Goal: Information Seeking & Learning: Check status

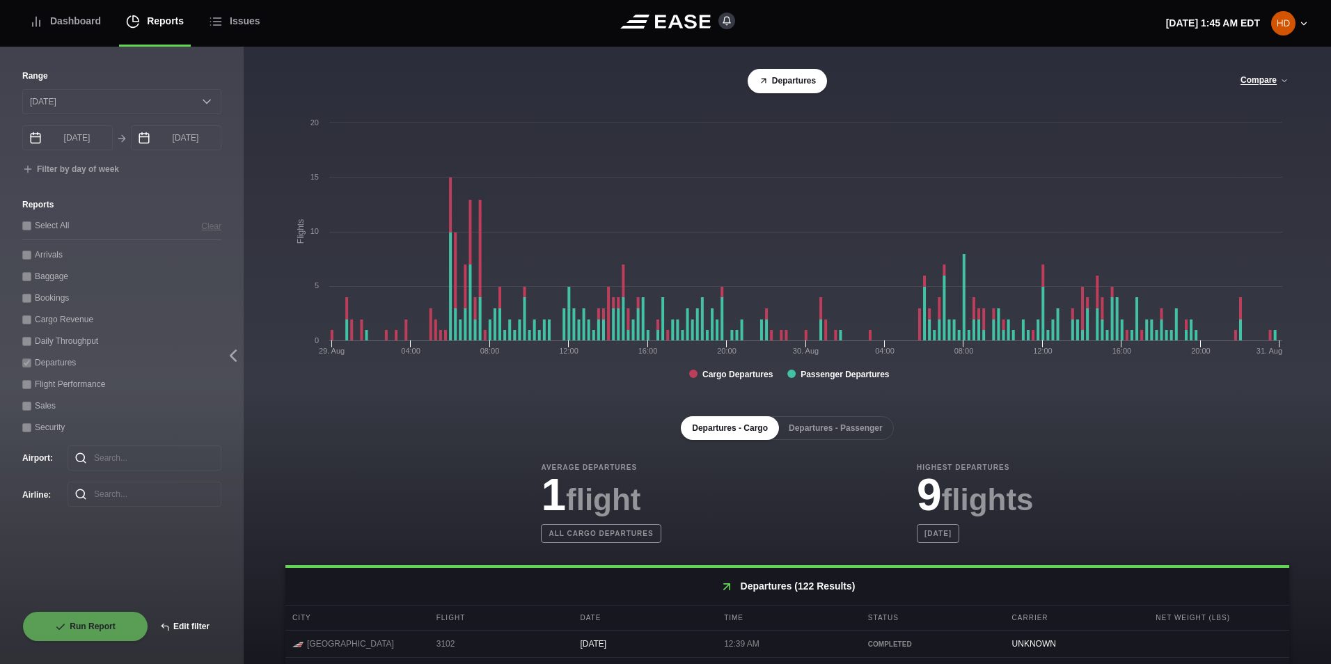
click at [180, 629] on button "Edit filter" at bounding box center [184, 626] width 73 height 31
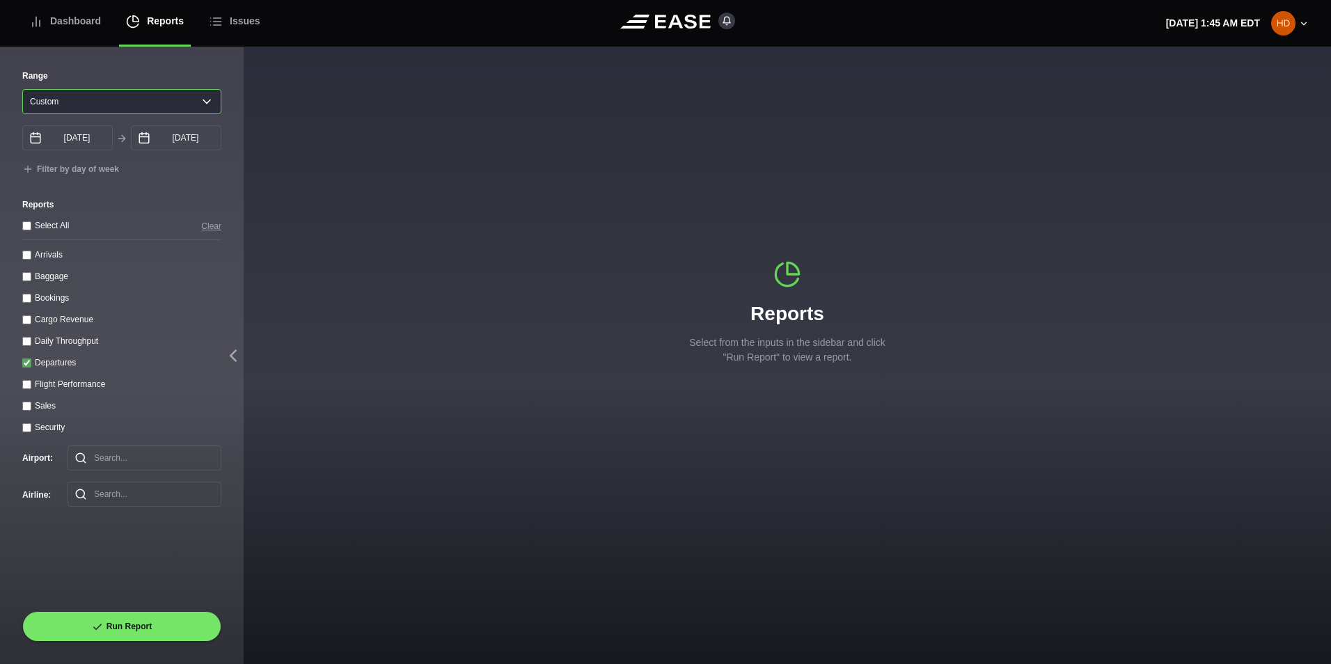
click at [186, 100] on select "Yesterday Last 7 days Last 14 days Last 30 days Last 6 weeks Custom" at bounding box center [121, 101] width 199 height 25
select select "30"
click at [22, 89] on select "Yesterday Last 7 days Last 14 days Last 30 days Last 6 weeks Custom" at bounding box center [121, 101] width 199 height 25
type input "08/03/2025"
type input "09/02/2025"
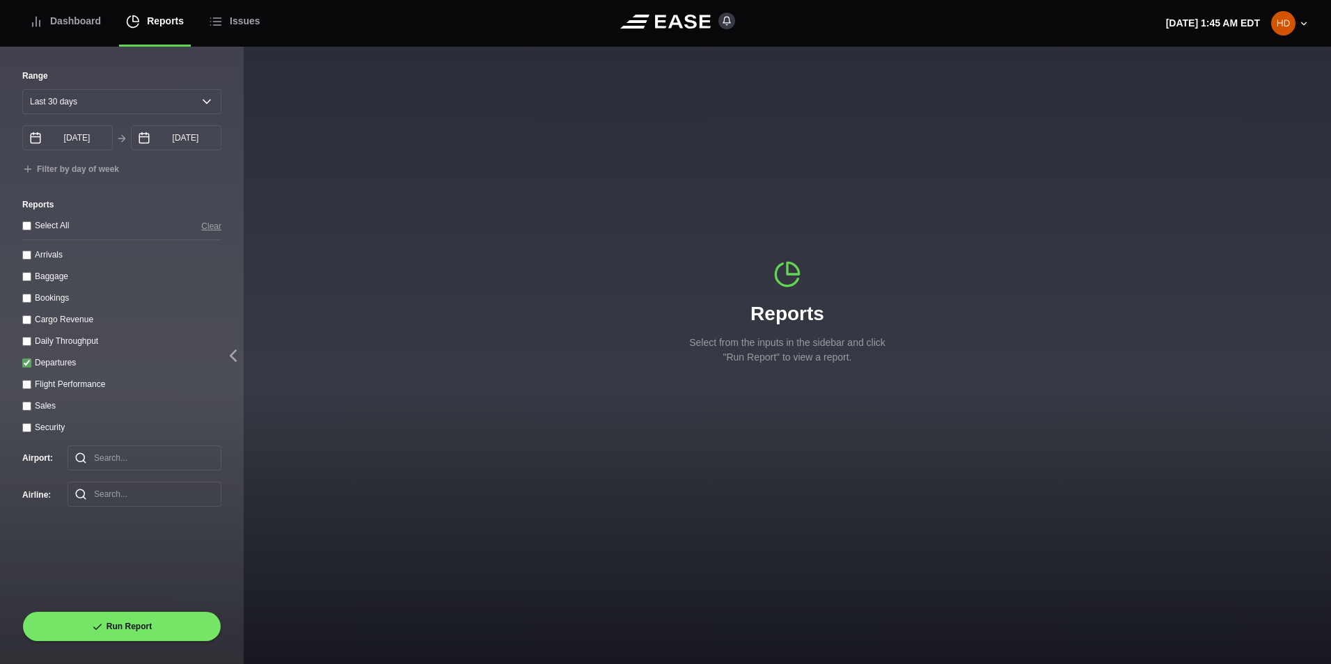
drag, startPoint x: 24, startPoint y: 365, endPoint x: 24, endPoint y: 352, distance: 13.2
click at [24, 364] on input "Departures" at bounding box center [26, 362] width 9 height 9
checkbox input "false"
click at [25, 346] on throughput "Daily Throughput" at bounding box center [26, 341] width 9 height 9
checkbox throughput "true"
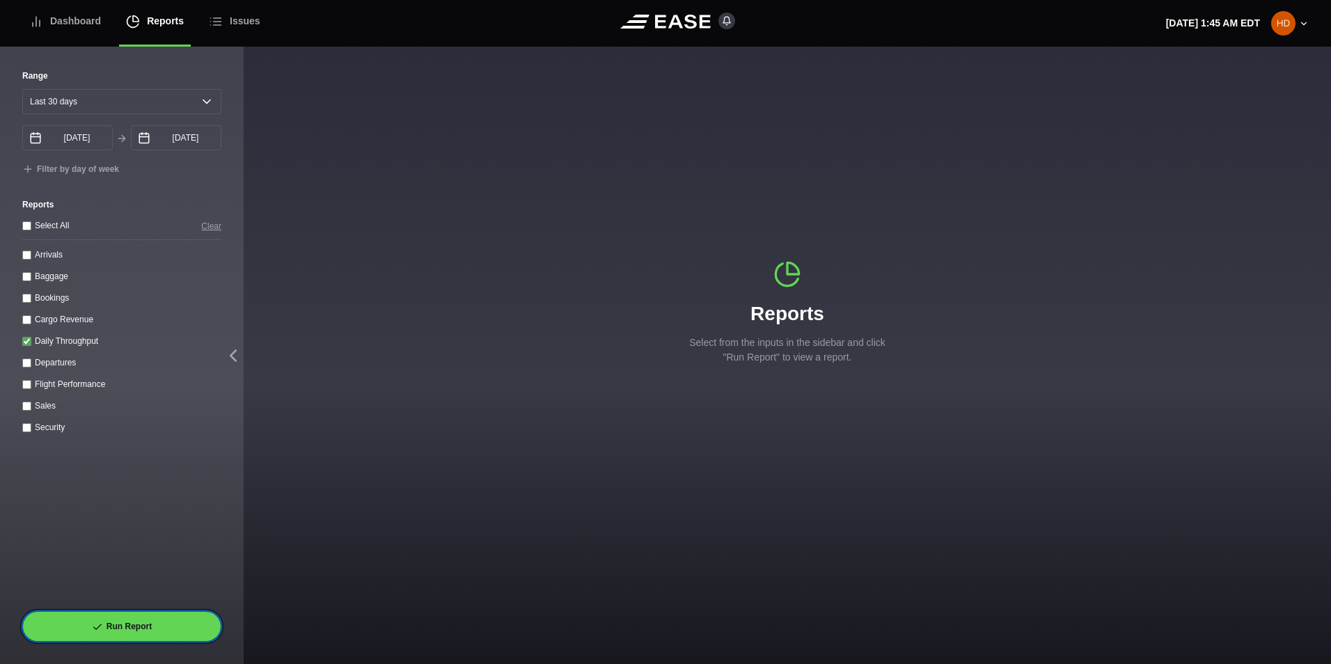
click at [92, 629] on button "Run Report" at bounding box center [121, 626] width 199 height 31
select select "30"
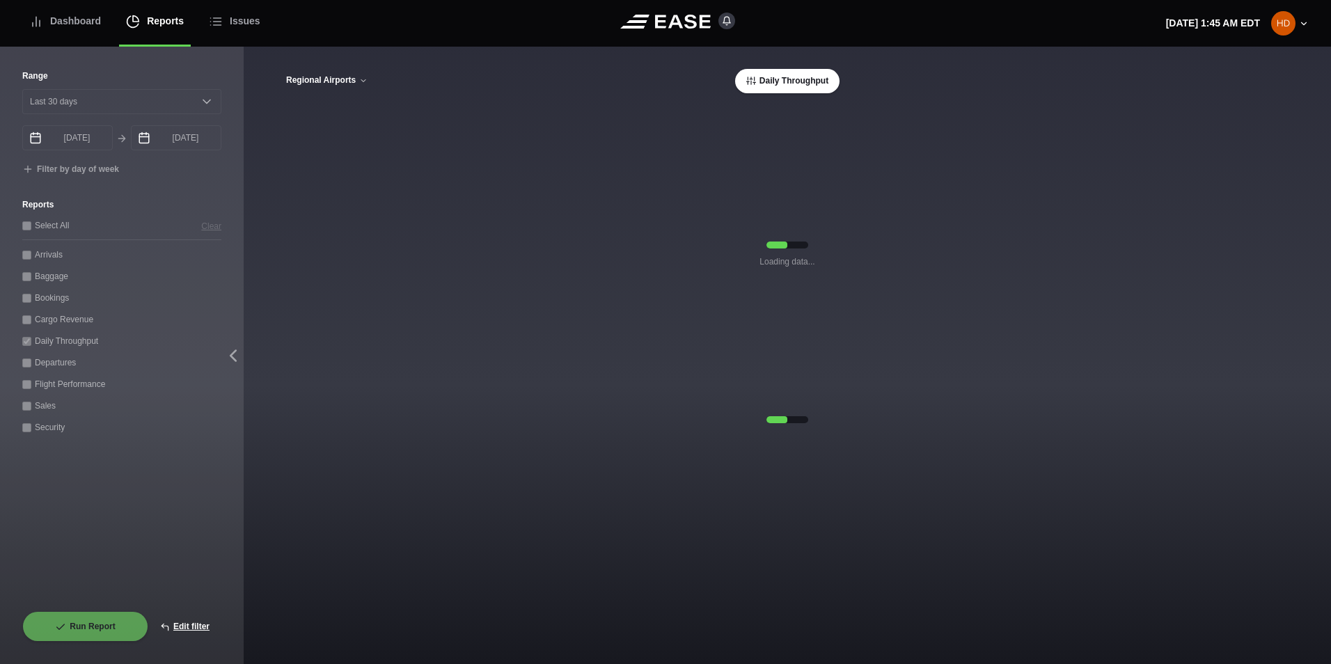
click at [352, 81] on button "Regional Airports" at bounding box center [326, 81] width 83 height 10
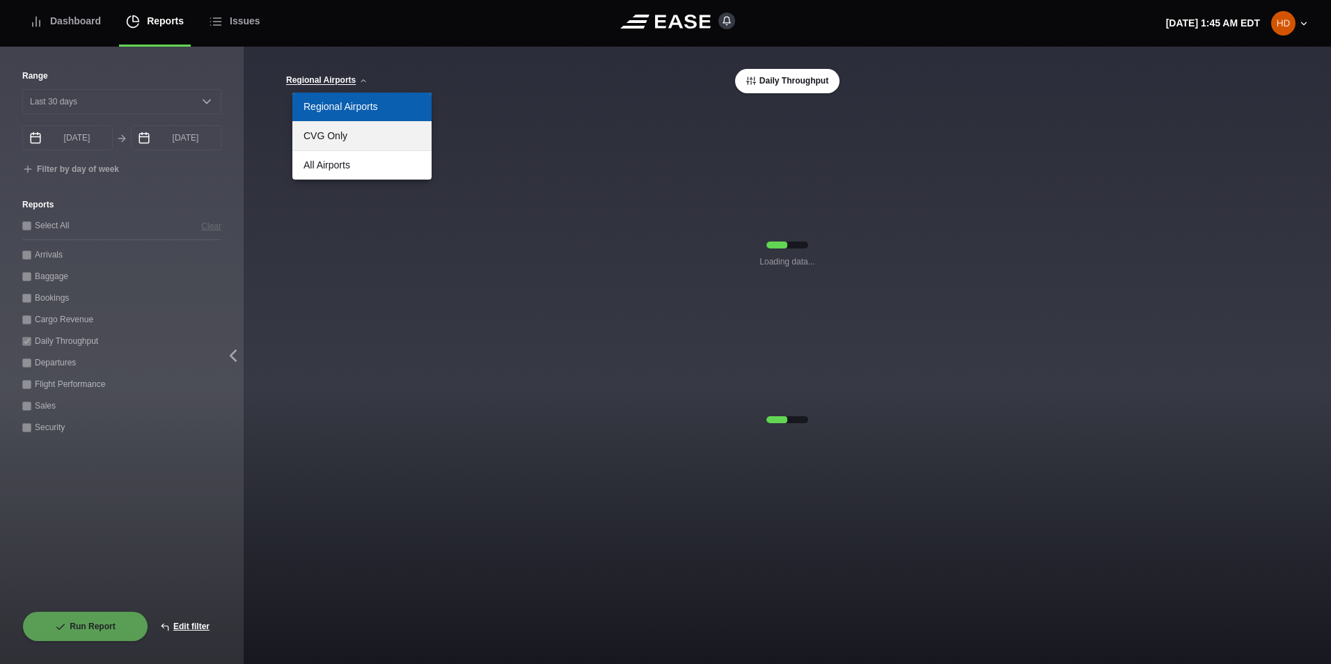
click at [337, 136] on link "CVG Only" at bounding box center [361, 136] width 139 height 29
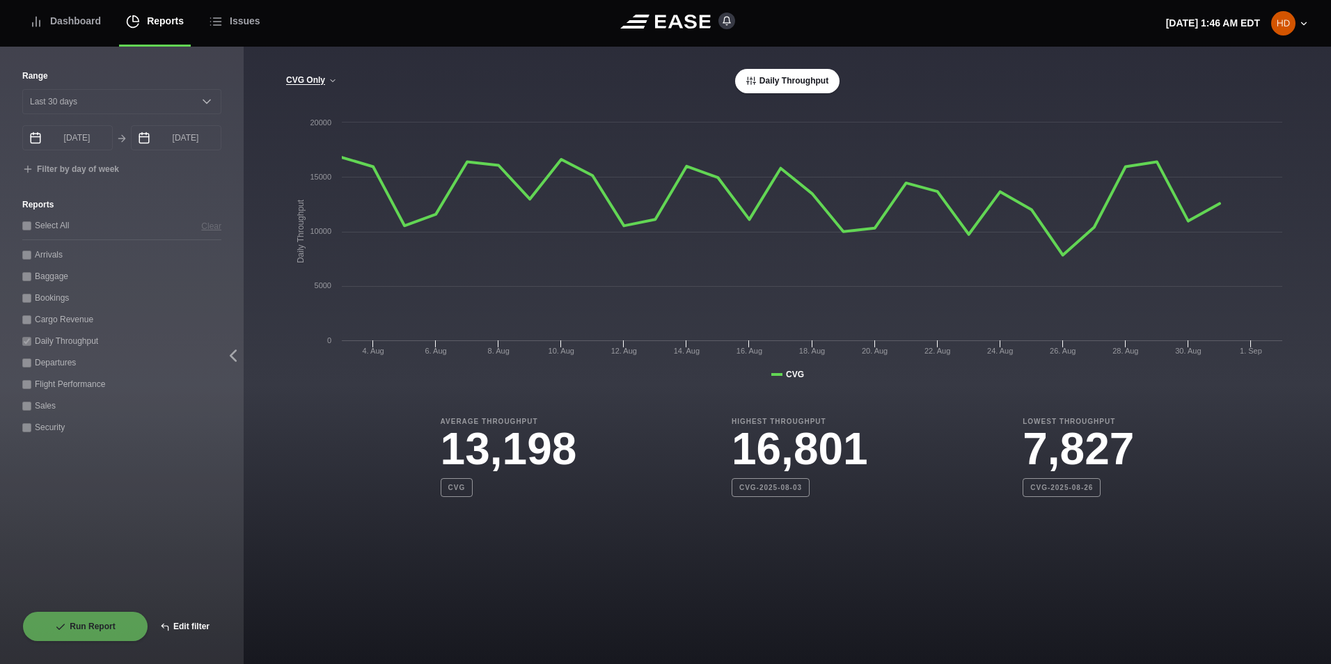
click at [178, 622] on button "Edit filter" at bounding box center [184, 626] width 73 height 31
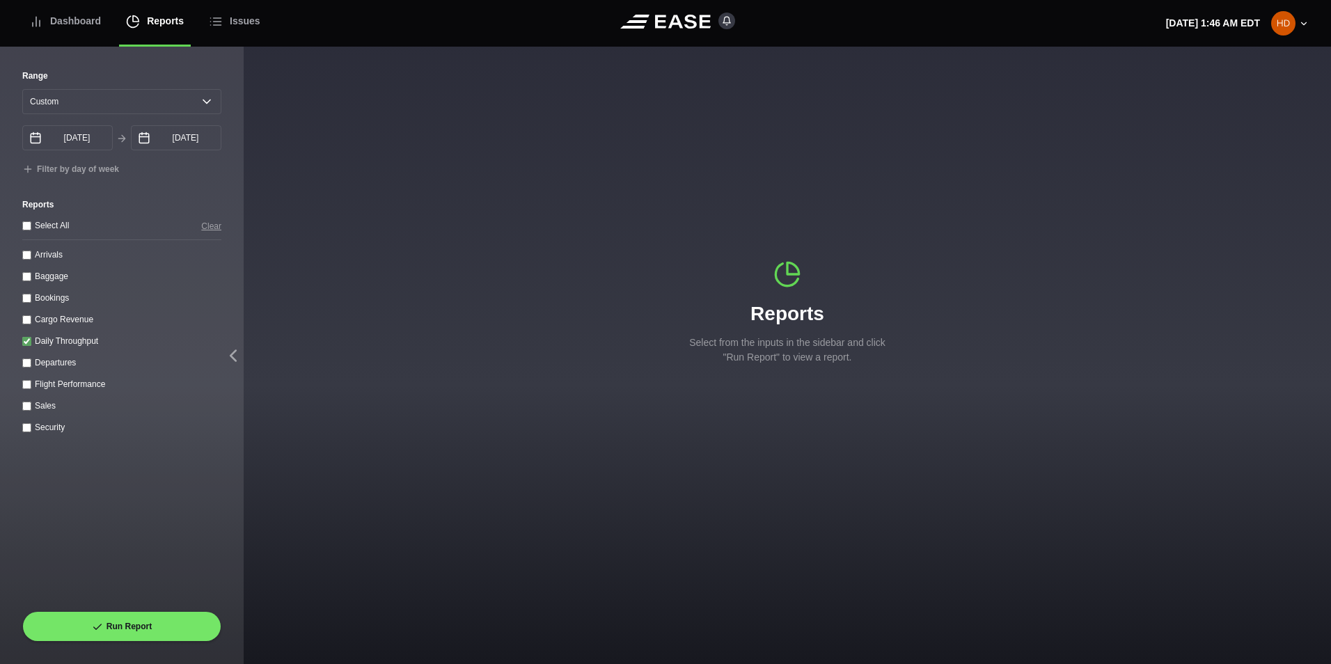
click at [179, 84] on div "Range Yesterday Last 7 days Last 14 days Last 30 days Last 6 weeks Custom" at bounding box center [121, 92] width 199 height 45
click at [172, 97] on select "Yesterday Last 7 days Last 14 days Last 30 days Last 6 weeks Custom" at bounding box center [121, 101] width 199 height 25
select select "7"
click at [22, 89] on select "Yesterday Last 7 days Last 14 days Last 30 days Last 6 weeks Custom" at bounding box center [121, 101] width 199 height 25
type input "08/26/2025"
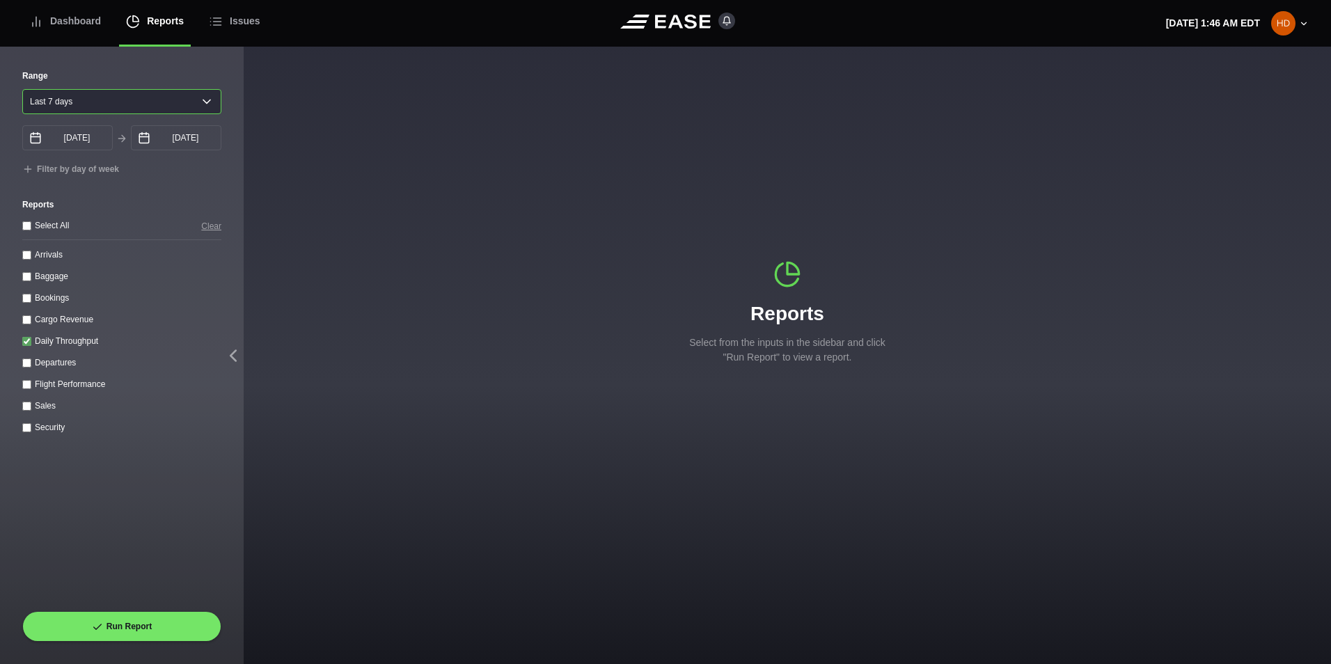
click at [125, 114] on select "Yesterday Last 7 days Last 14 days Last 30 days Last 6 weeks" at bounding box center [121, 101] width 199 height 25
select select "1"
click at [22, 89] on select "Yesterday Last 7 days Last 14 days Last 30 days Last 6 weeks" at bounding box center [121, 101] width 199 height 25
type input "09/01/2025"
click at [23, 343] on throughput "Daily Throughput" at bounding box center [26, 341] width 9 height 9
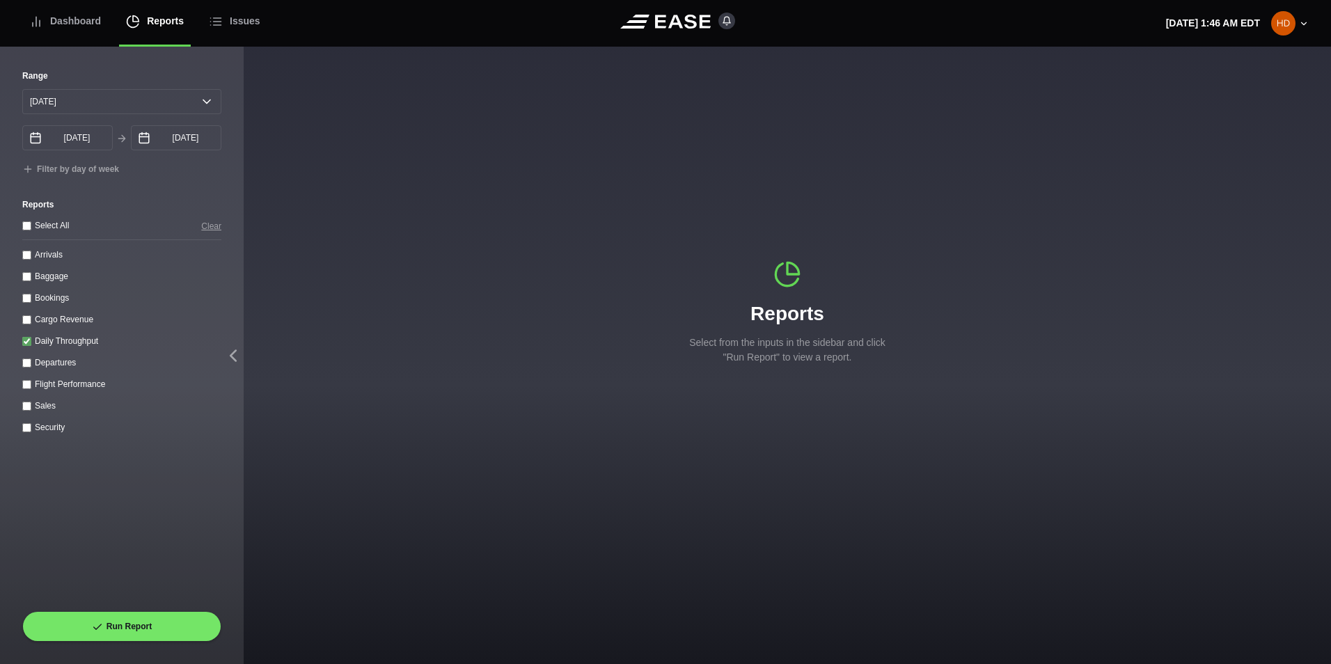
checkbox throughput "false"
click at [24, 258] on input "Arrivals" at bounding box center [26, 255] width 9 height 9
checkbox input "true"
click at [185, 622] on button "Run Report" at bounding box center [121, 626] width 199 height 31
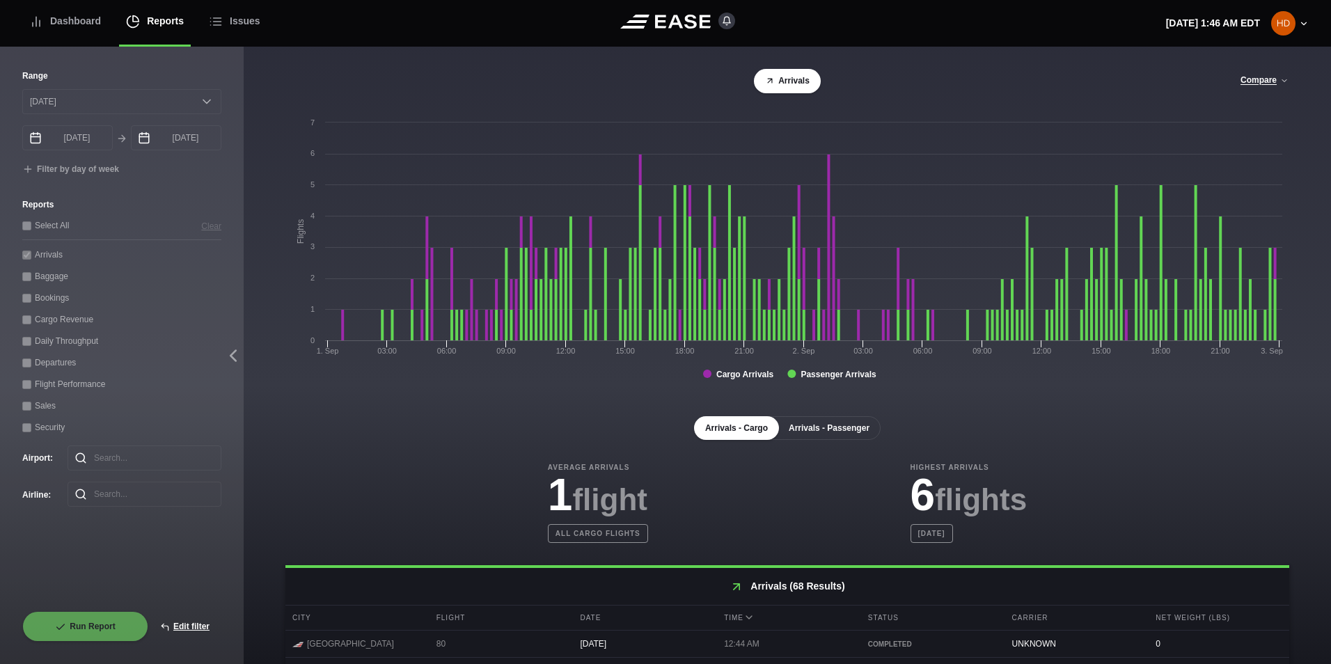
click at [808, 434] on button "Arrivals - Passenger" at bounding box center [829, 428] width 103 height 24
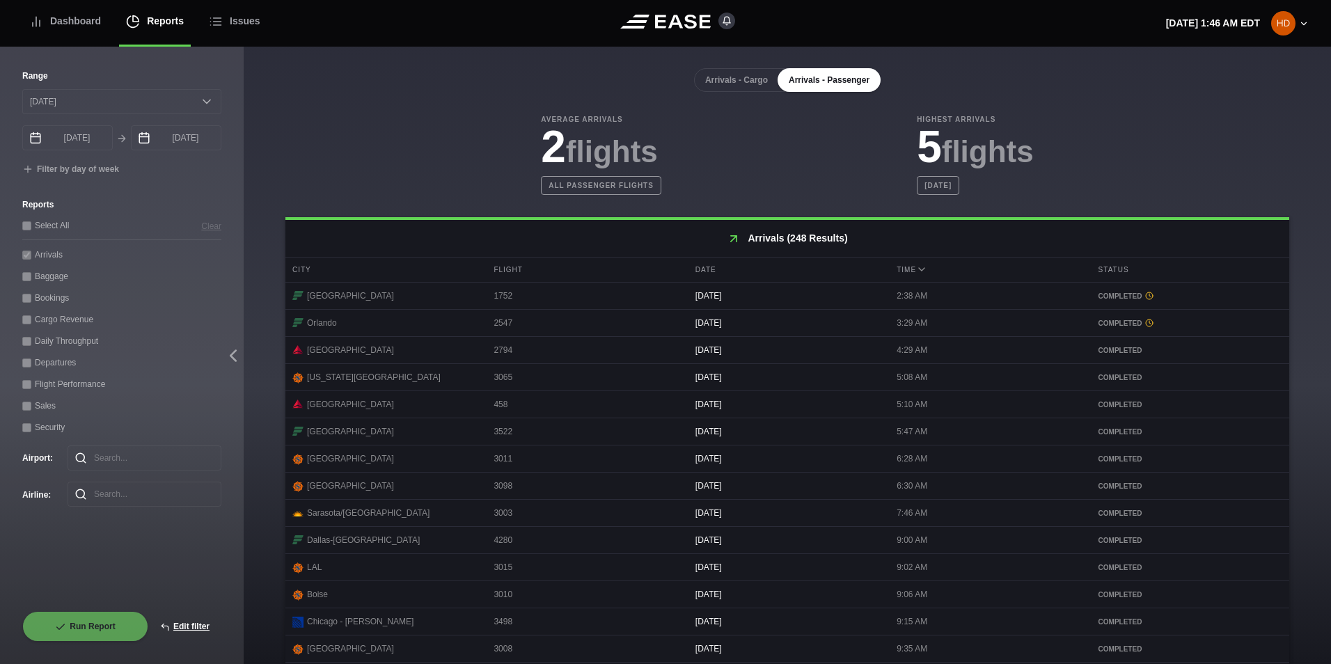
scroll to position [569, 0]
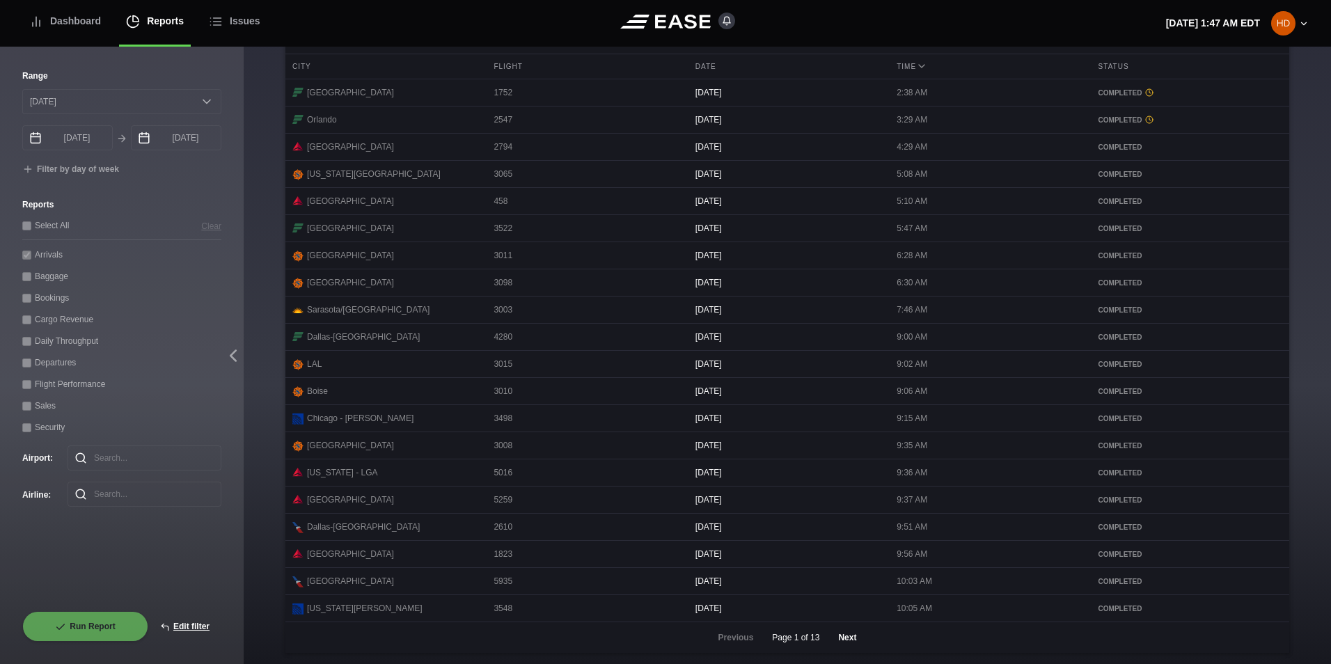
click at [846, 636] on button "Next" at bounding box center [847, 637] width 42 height 31
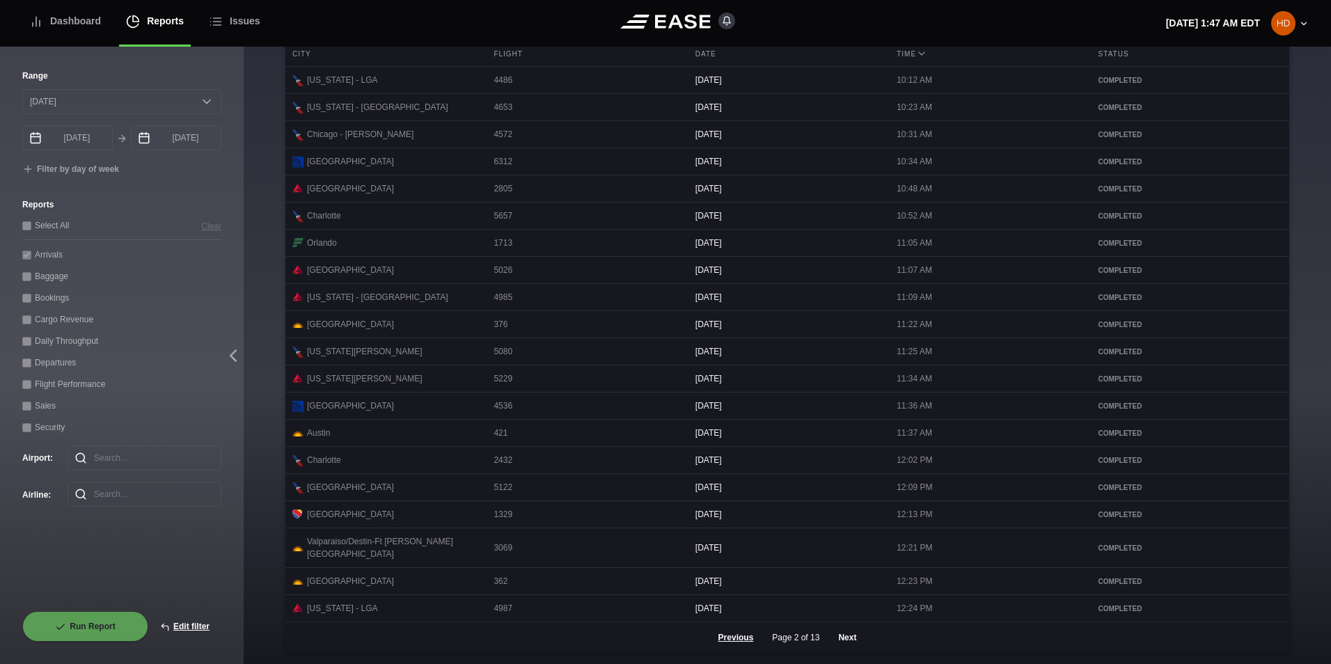
click at [843, 640] on button "Next" at bounding box center [847, 637] width 42 height 31
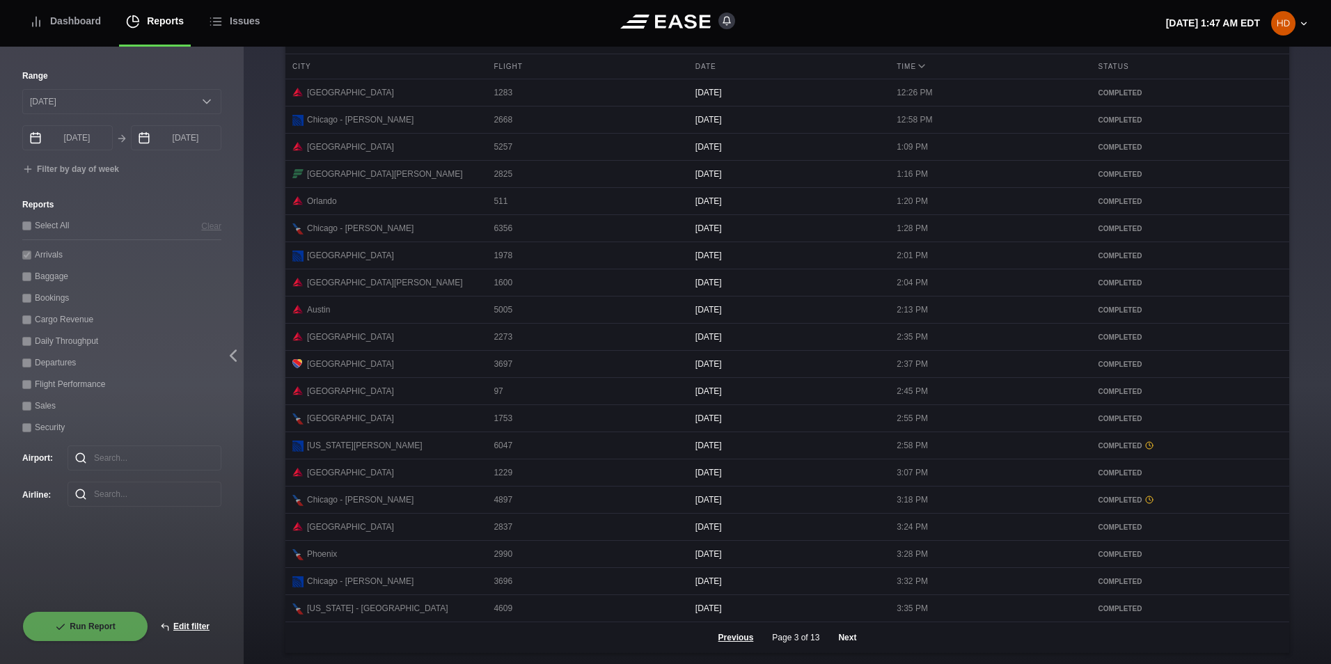
click at [844, 634] on button "Next" at bounding box center [847, 637] width 42 height 31
click at [853, 640] on button "Next" at bounding box center [847, 637] width 42 height 31
click at [836, 638] on button "Next" at bounding box center [847, 637] width 42 height 31
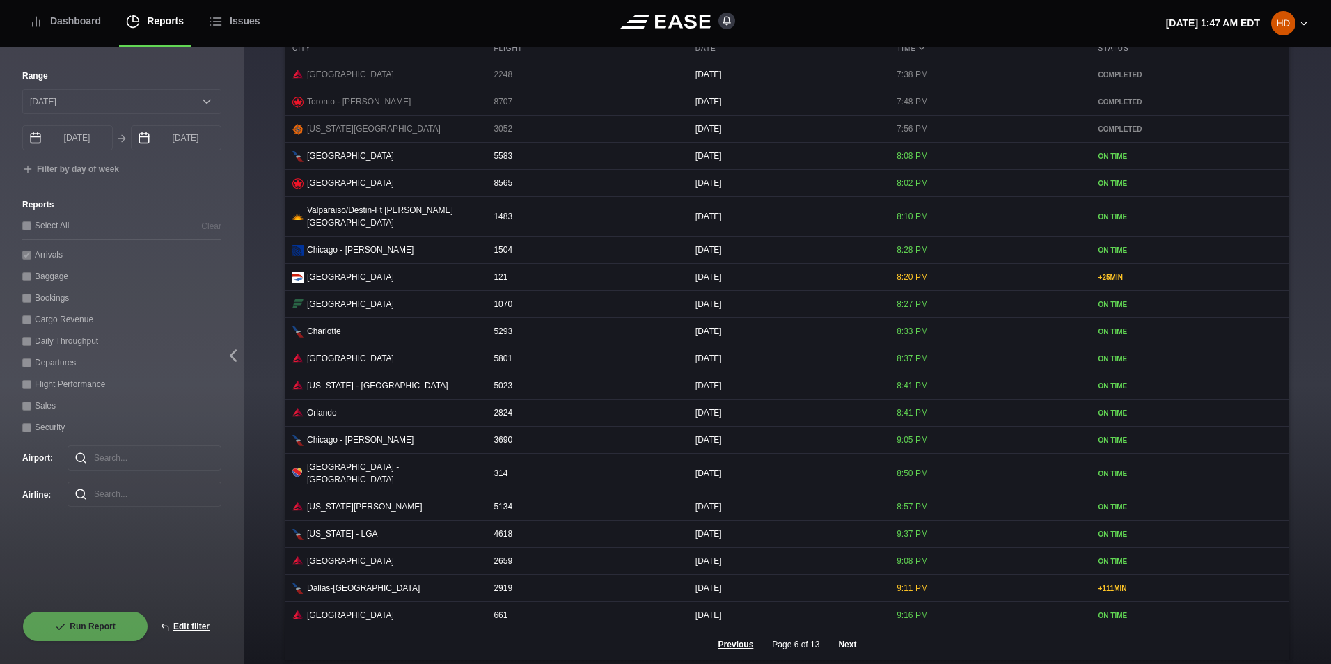
click at [841, 638] on button "Next" at bounding box center [847, 644] width 42 height 31
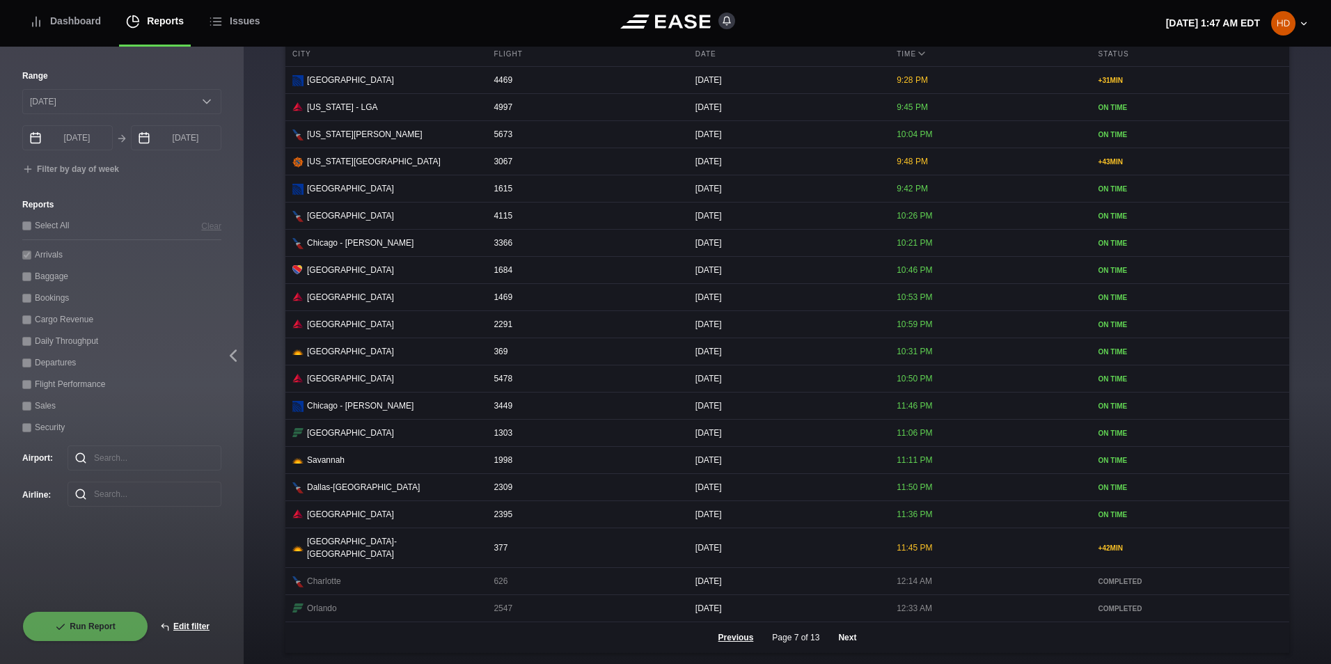
click at [842, 633] on button "Next" at bounding box center [847, 637] width 42 height 31
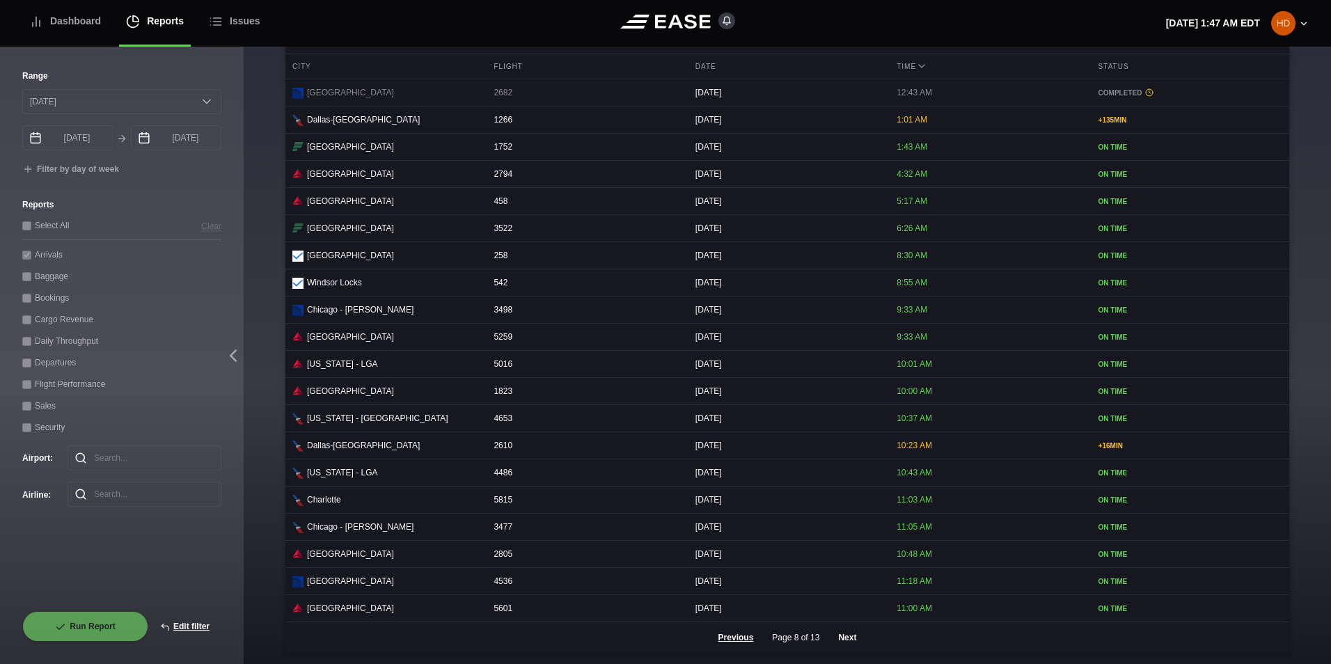
click at [840, 638] on button "Next" at bounding box center [847, 637] width 42 height 31
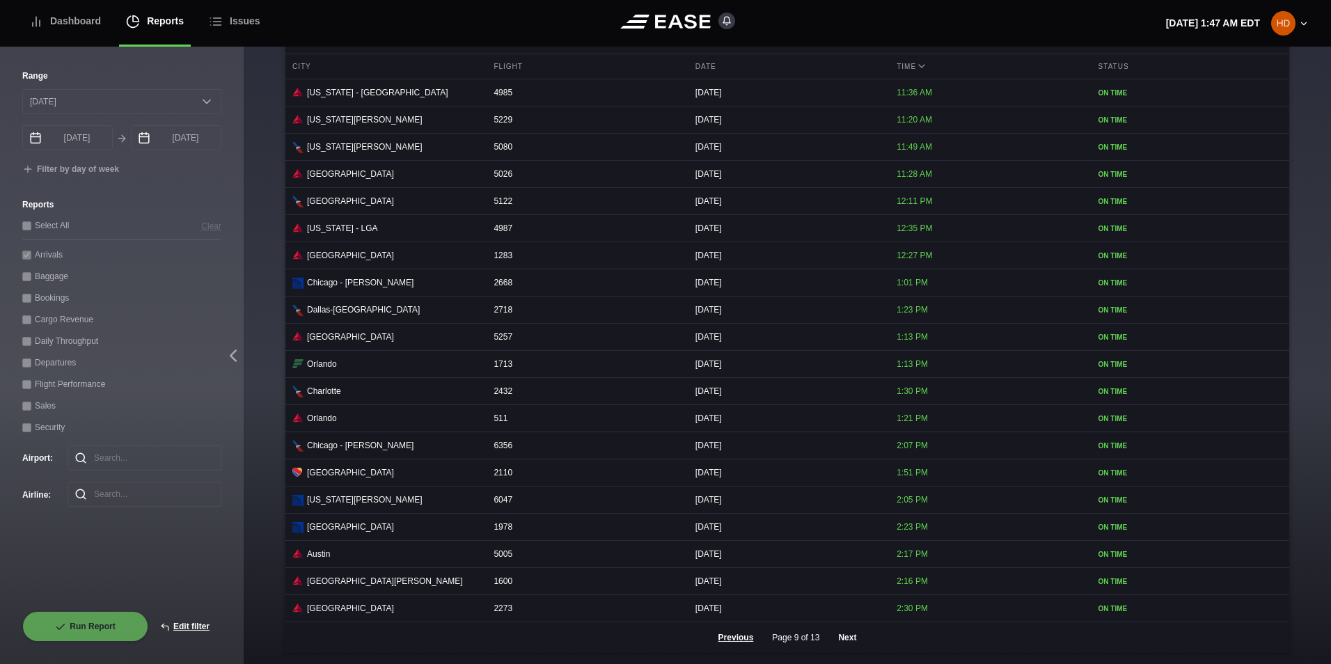
click at [846, 638] on button "Next" at bounding box center [847, 637] width 42 height 31
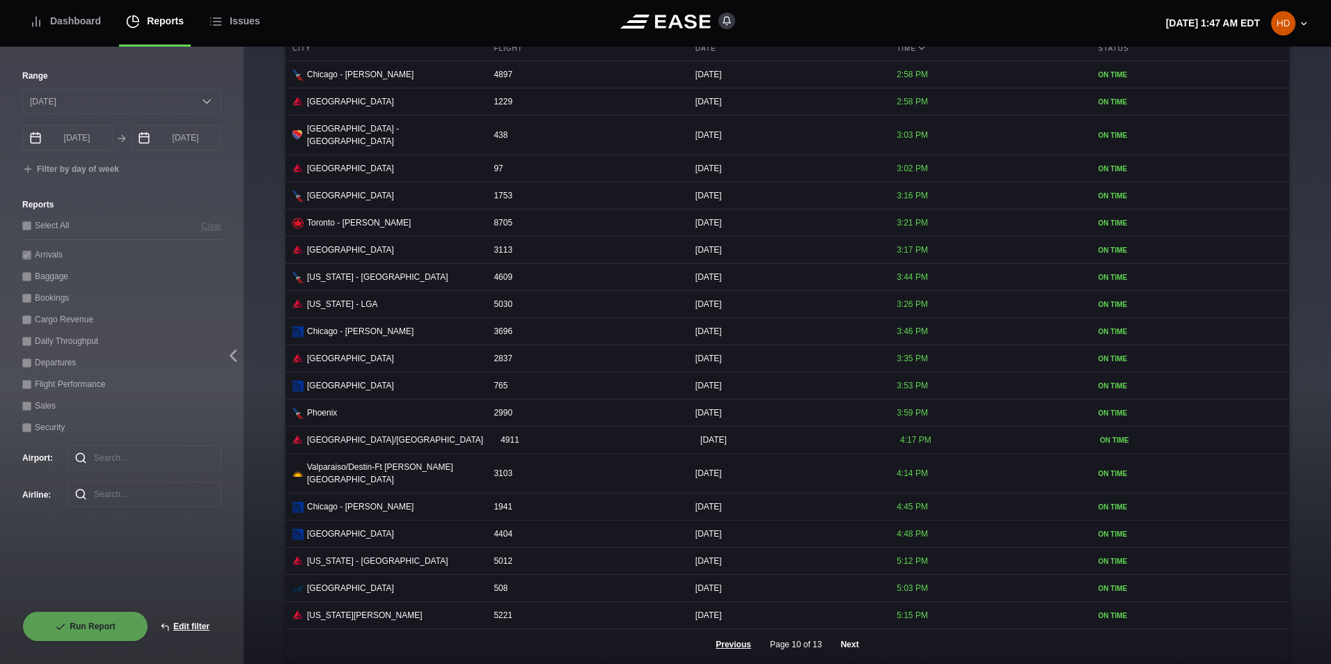
click at [846, 638] on button "Next" at bounding box center [850, 644] width 42 height 31
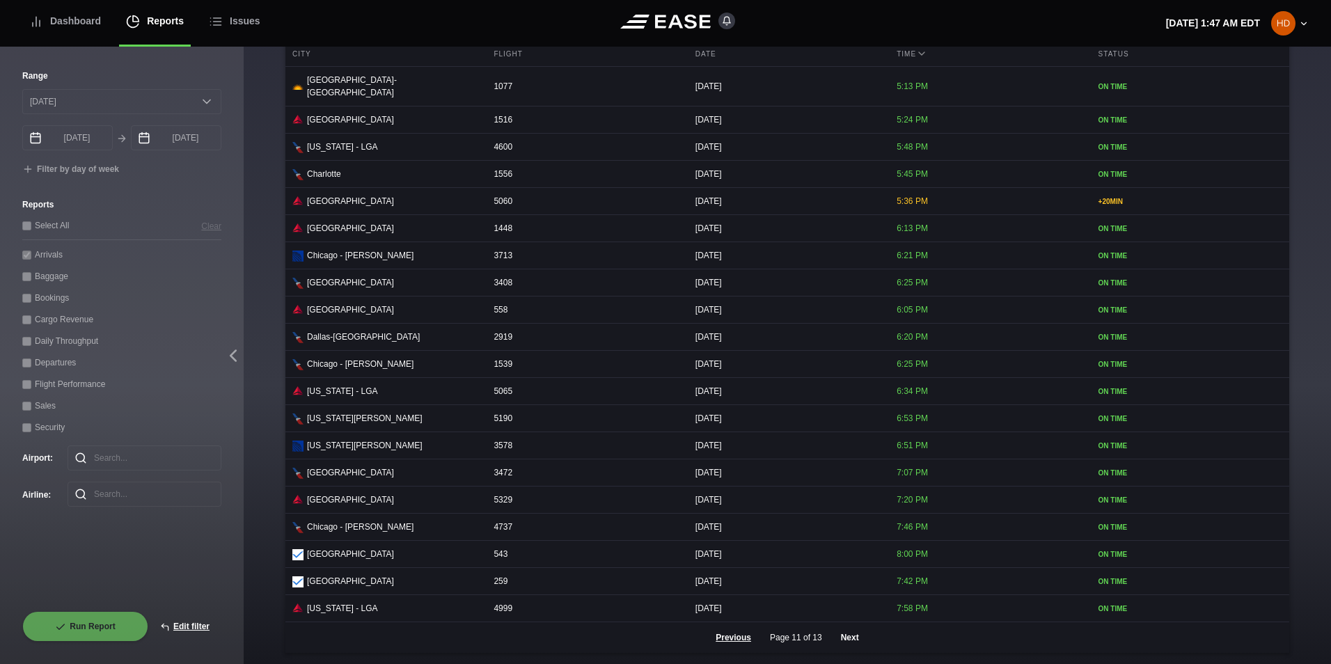
click at [846, 638] on button "Next" at bounding box center [850, 637] width 42 height 31
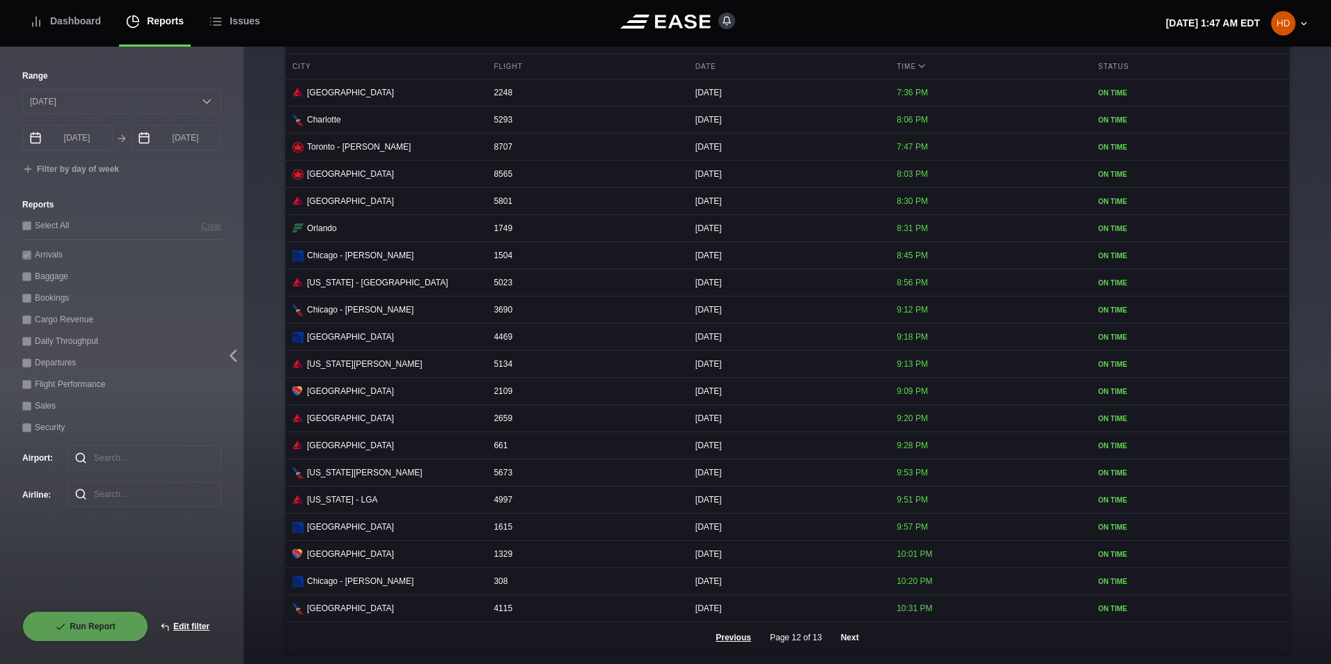
click at [842, 636] on button "Next" at bounding box center [850, 637] width 42 height 31
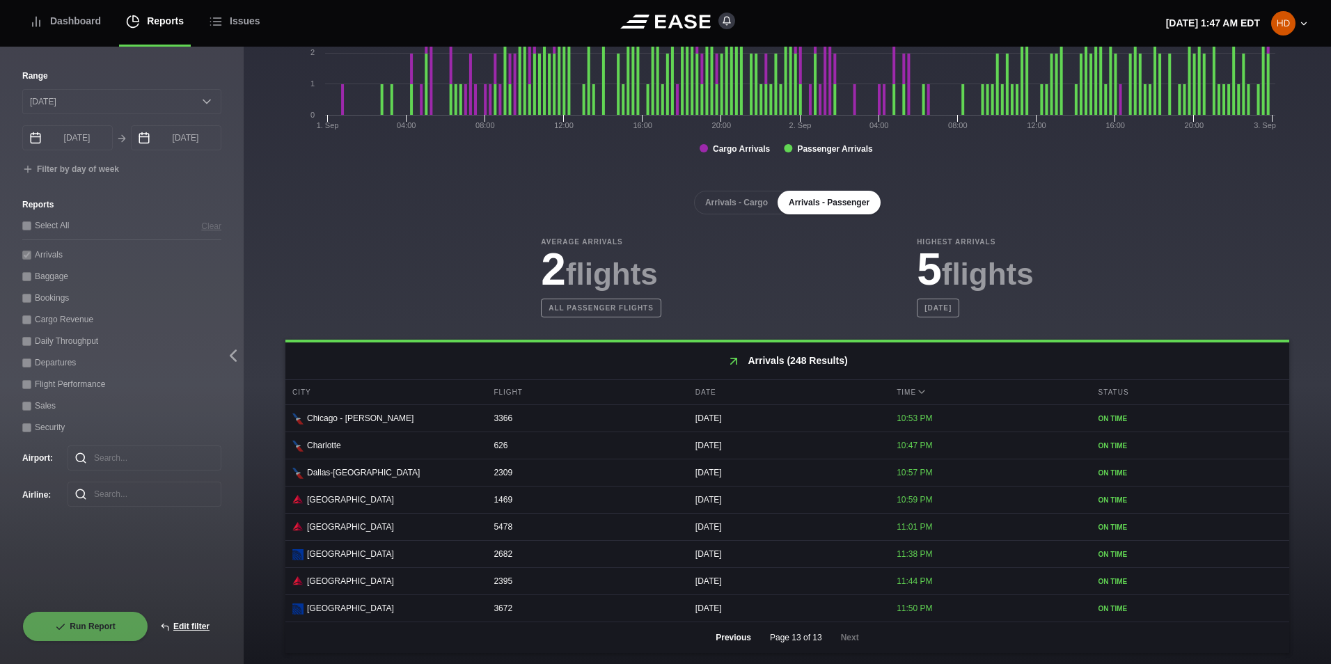
click at [731, 640] on button "Previous" at bounding box center [733, 637] width 59 height 31
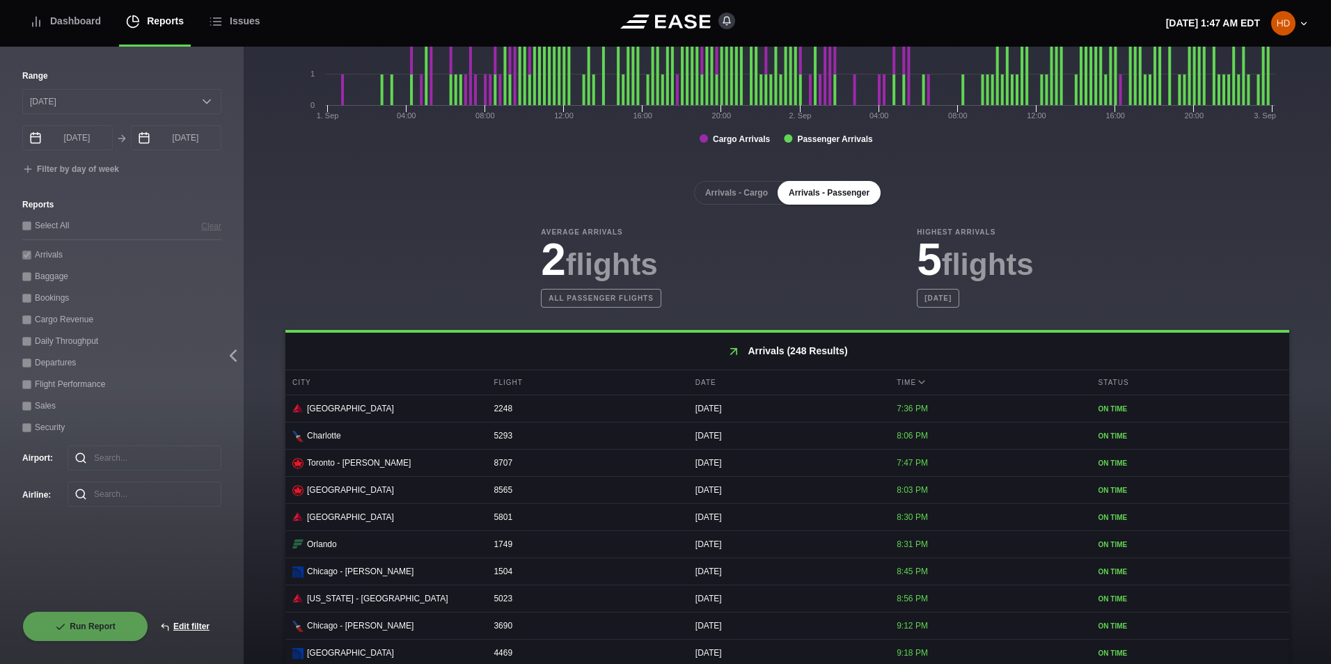
click at [731, 639] on div "09/02/25" at bounding box center [787, 626] width 198 height 26
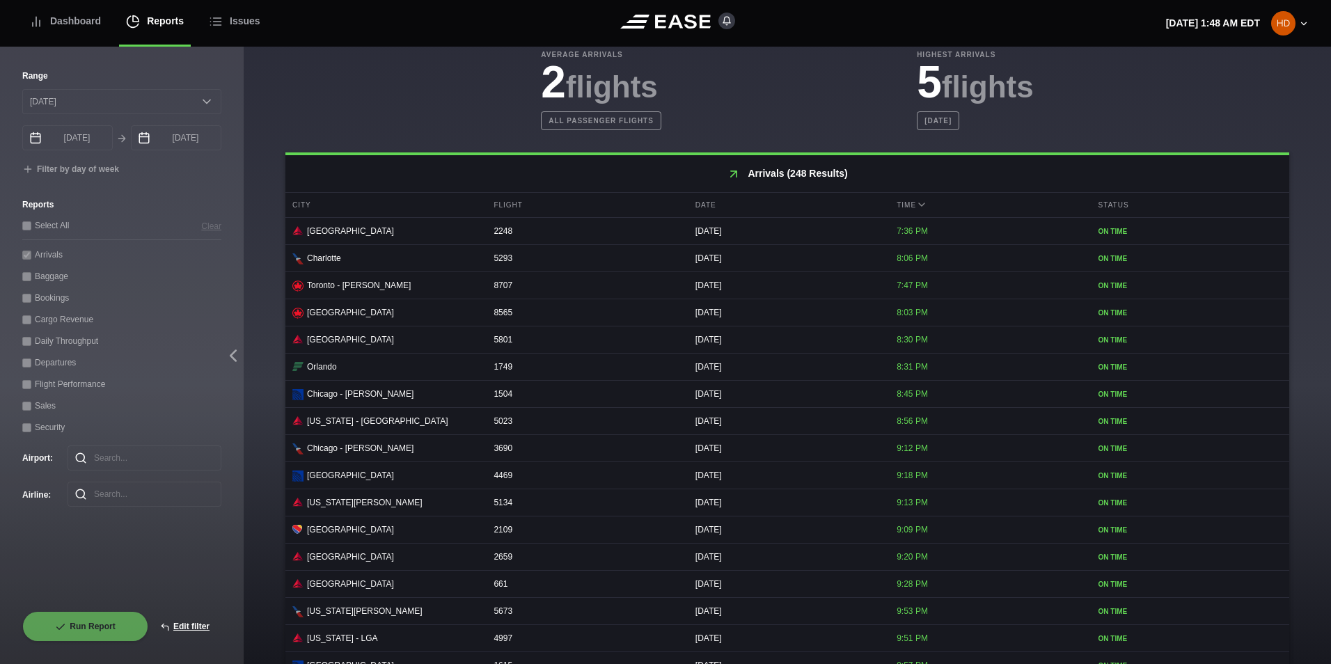
scroll to position [569, 0]
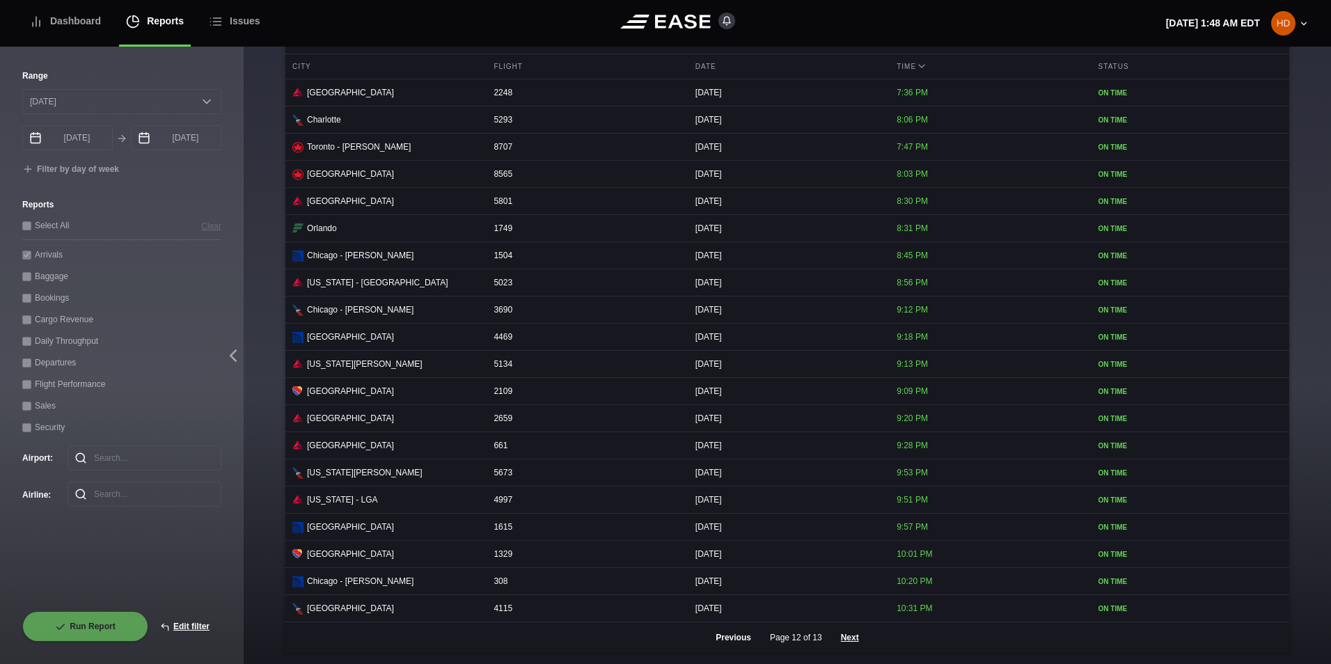
click at [725, 631] on button "Previous" at bounding box center [733, 637] width 59 height 31
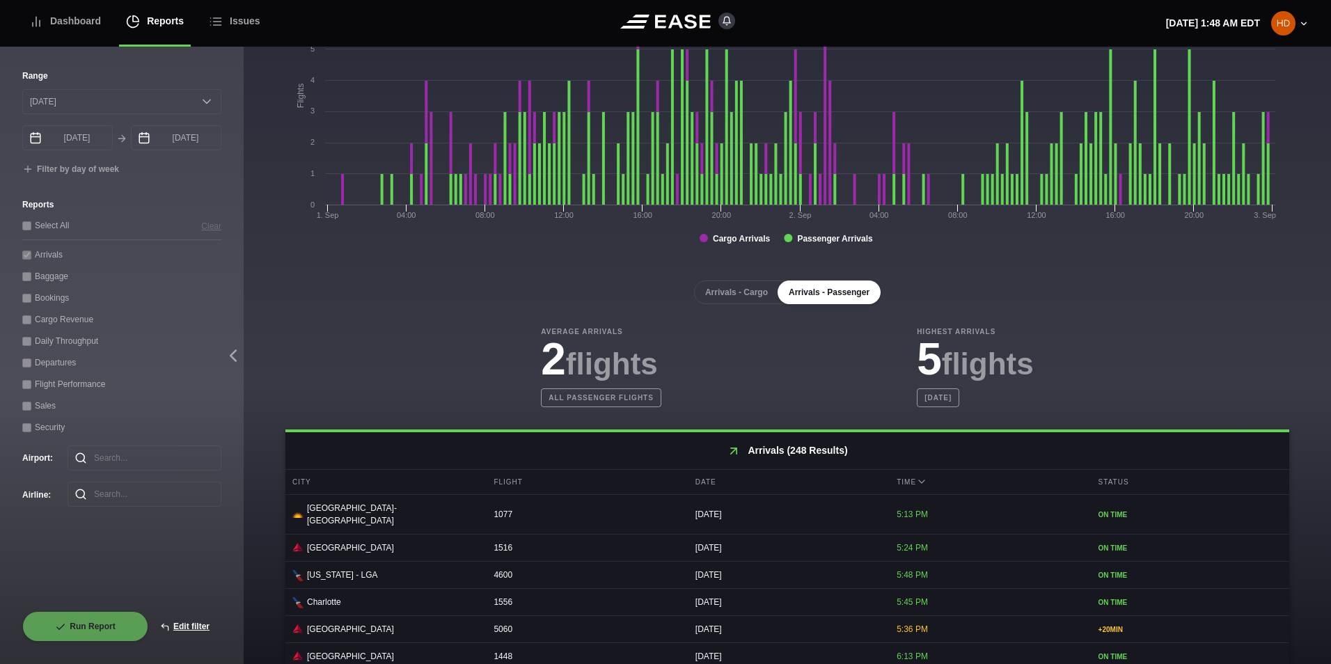
scroll to position [82, 0]
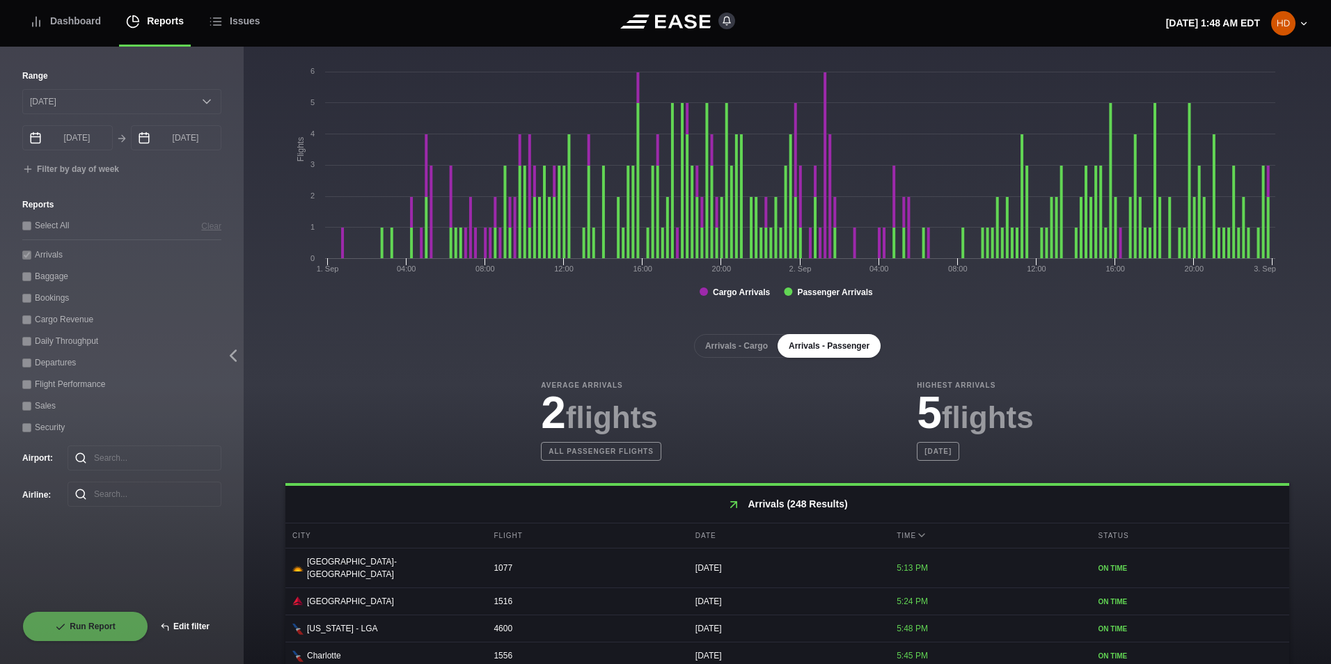
click at [189, 629] on button "Edit filter" at bounding box center [184, 626] width 73 height 31
select select "0"
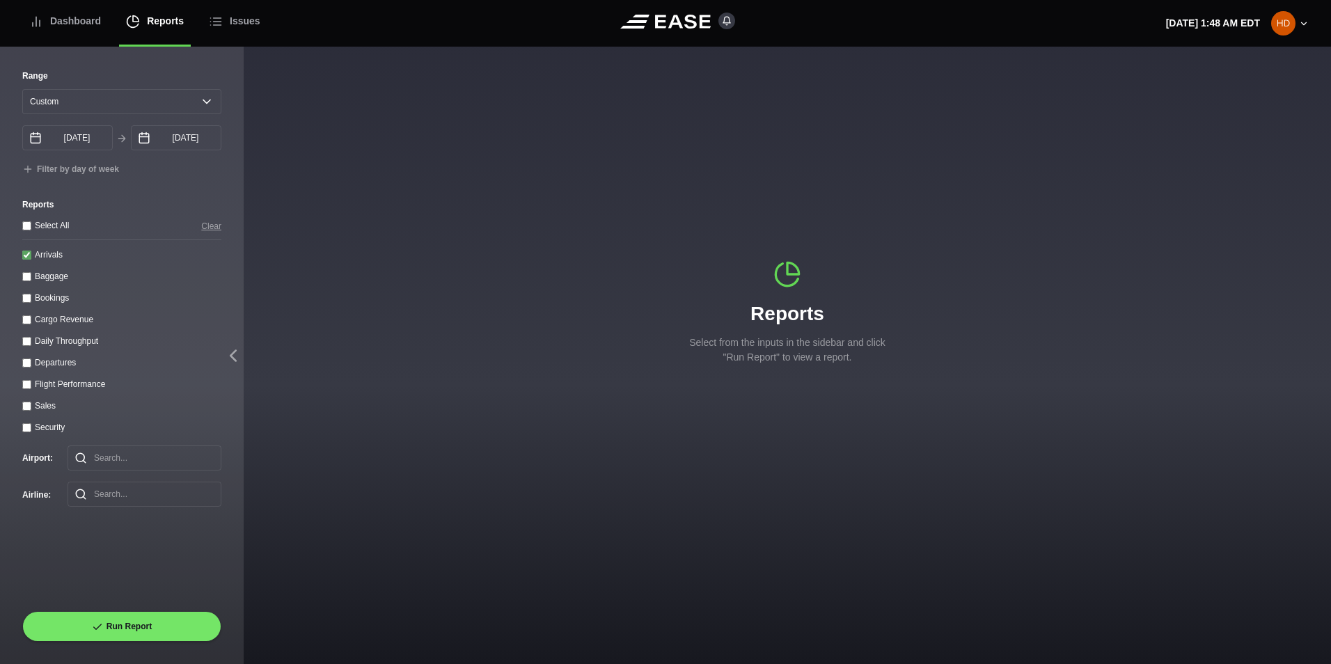
click at [19, 369] on div "Range Yesterday Last 7 days Last 14 days Last 30 days Last 6 weeks Custom 09/01…" at bounding box center [122, 355] width 244 height 617
click at [23, 365] on input "Departures" at bounding box center [26, 362] width 9 height 9
checkbox input "true"
click at [29, 254] on input "Arrivals" at bounding box center [26, 255] width 9 height 9
checkbox input "false"
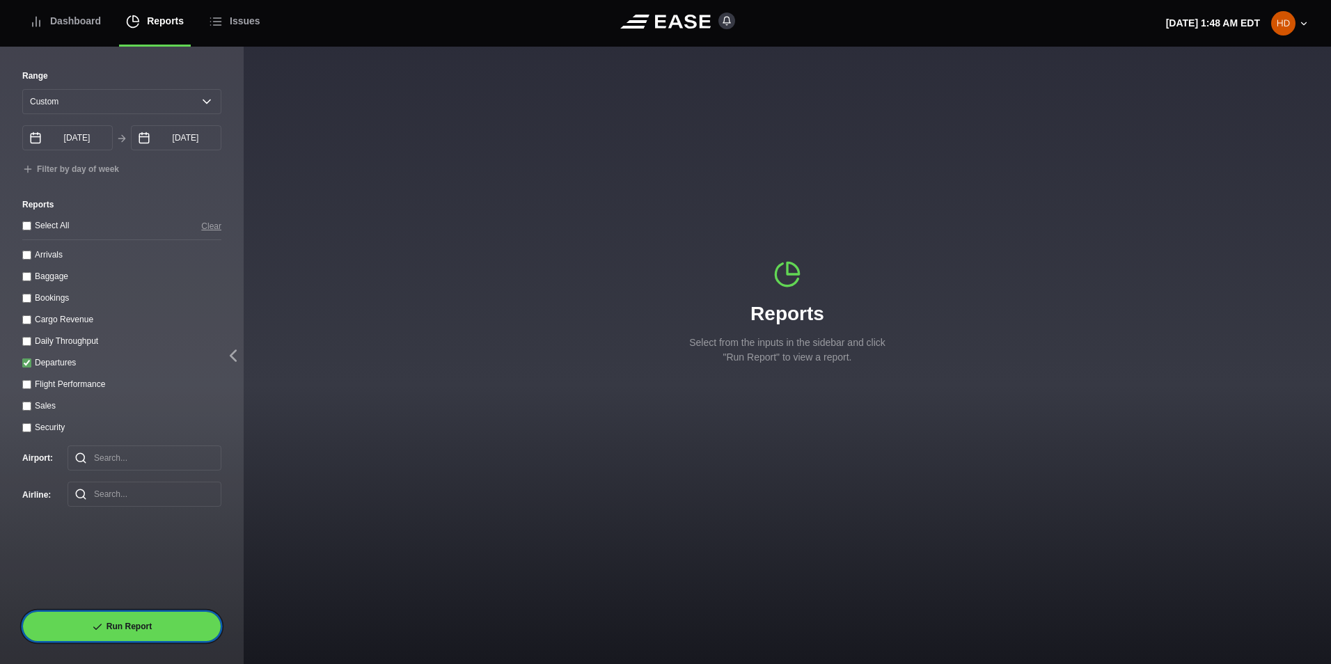
click at [117, 619] on button "Run Report" at bounding box center [121, 626] width 199 height 31
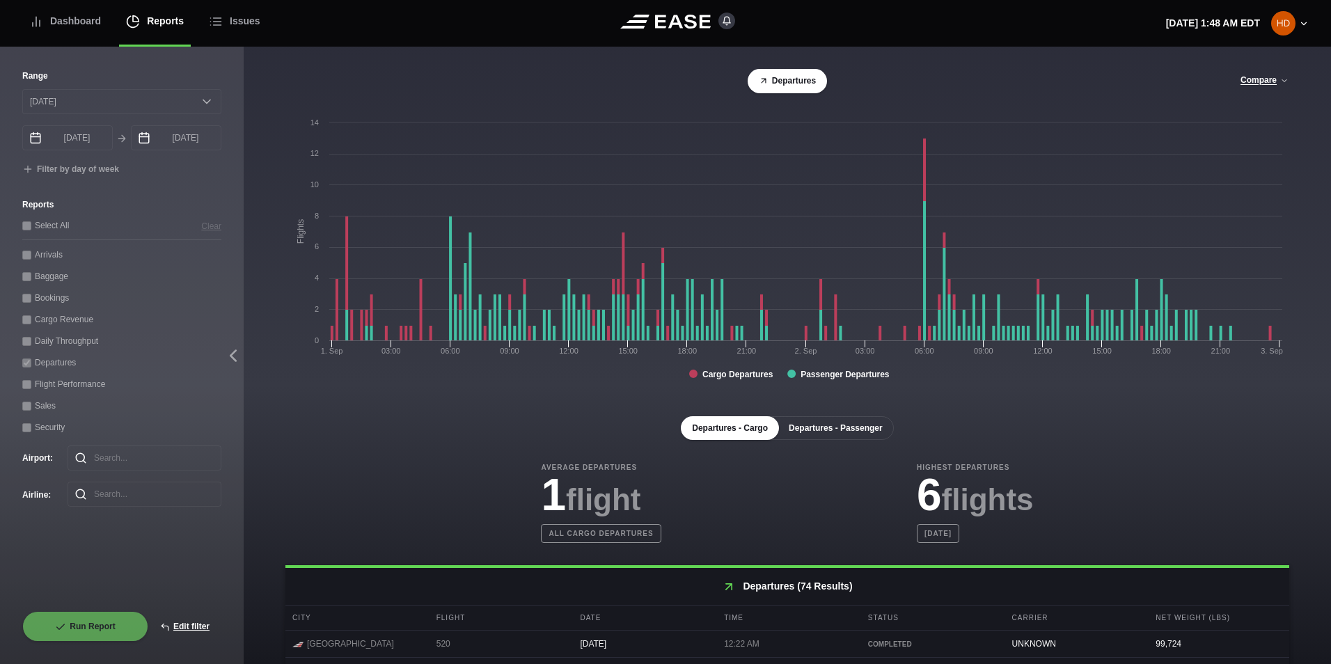
click at [794, 428] on button "Departures - Passenger" at bounding box center [836, 428] width 116 height 24
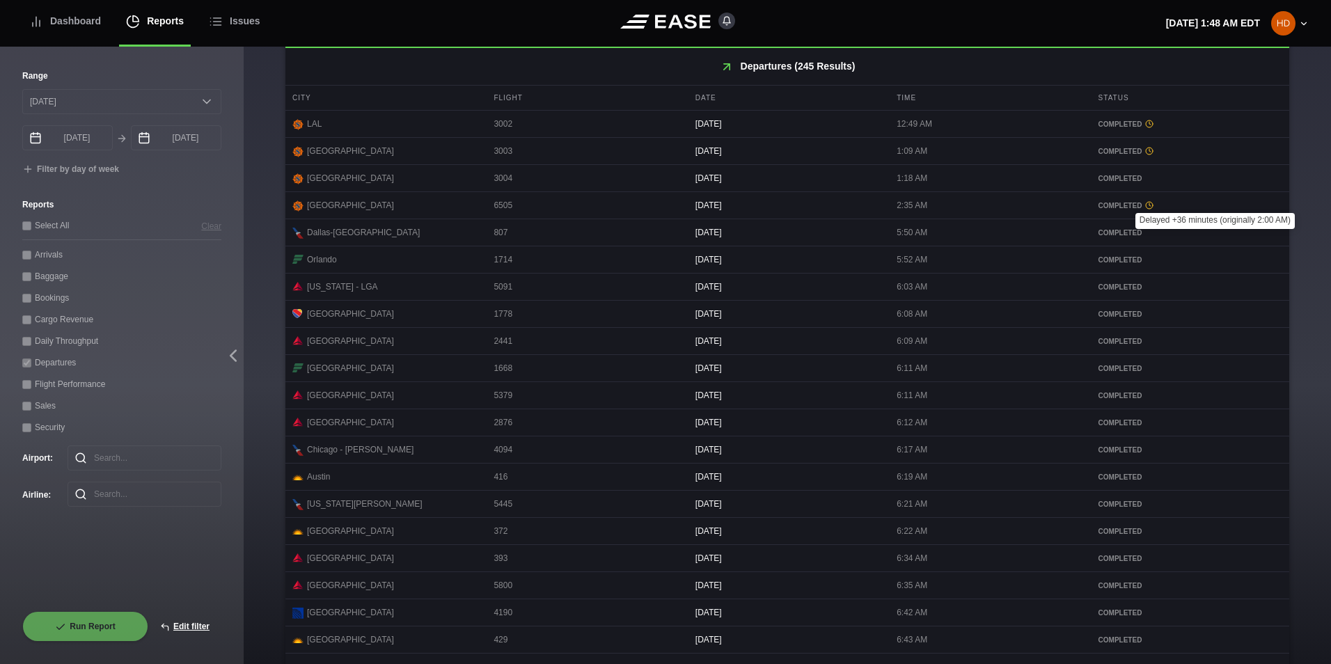
scroll to position [569, 0]
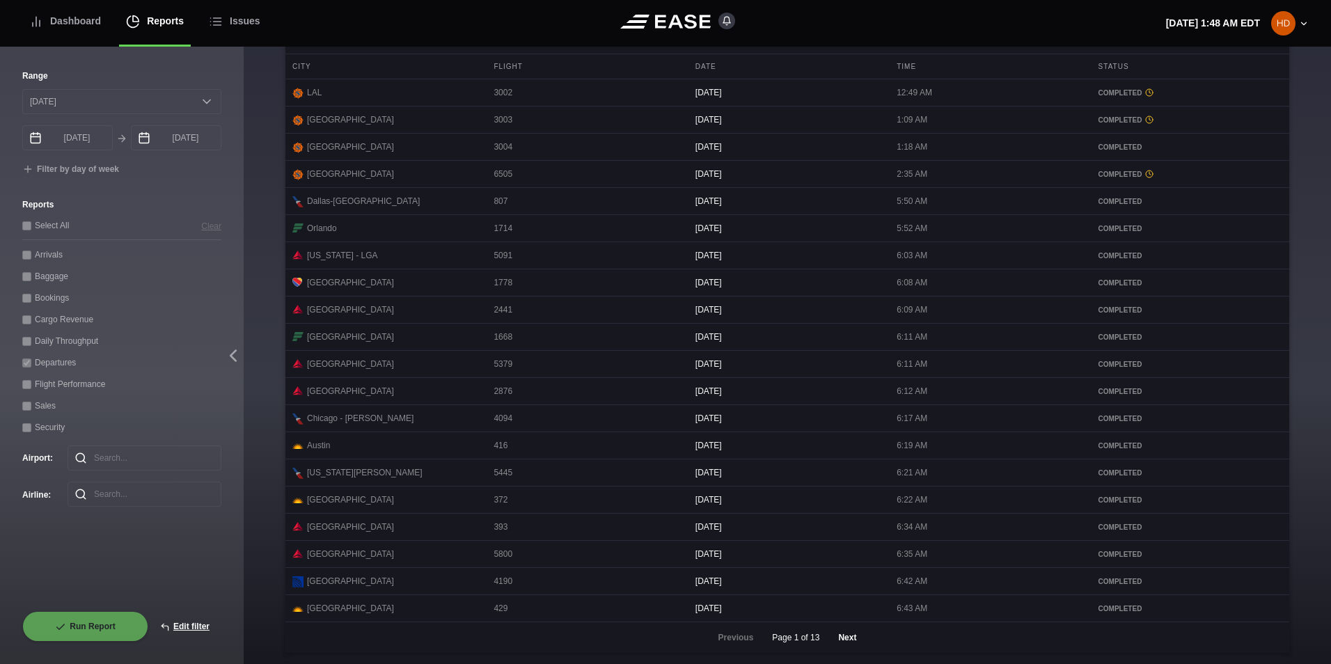
click at [835, 640] on button "Next" at bounding box center [847, 637] width 42 height 31
click at [844, 629] on button "Next" at bounding box center [847, 637] width 42 height 31
click at [836, 635] on button "Next" at bounding box center [847, 637] width 42 height 31
click at [838, 640] on button "Next" at bounding box center [847, 637] width 42 height 31
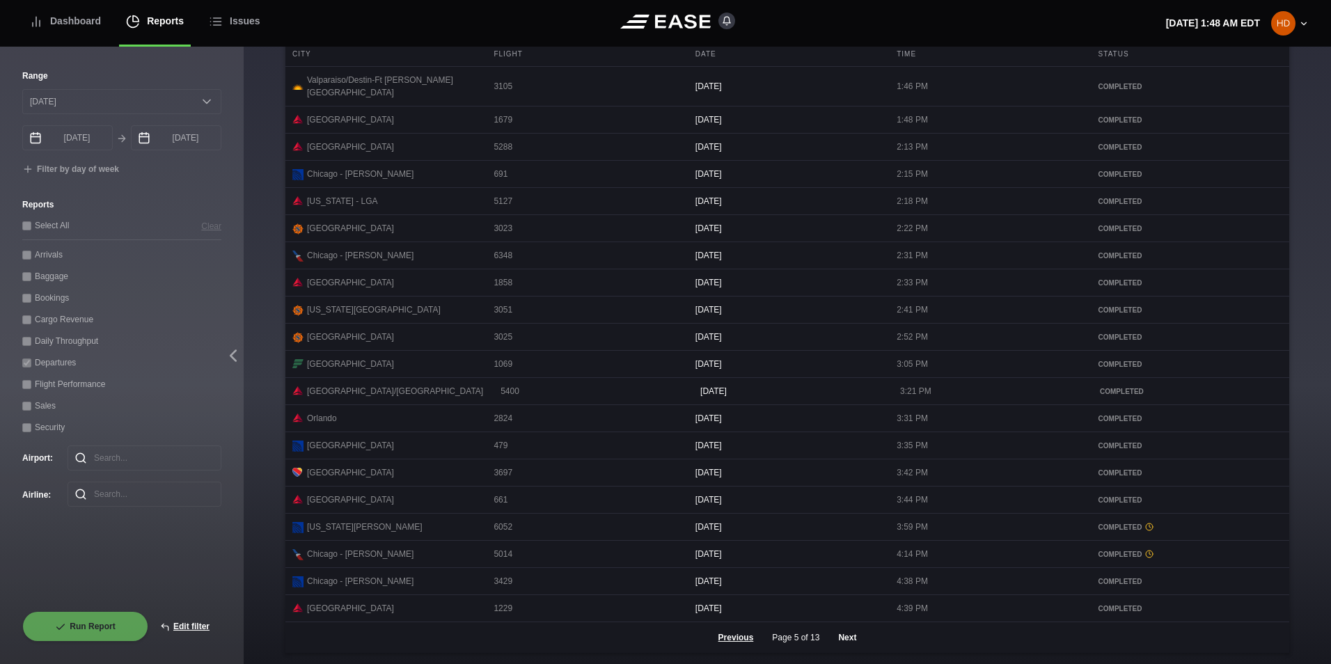
click at [846, 636] on button "Next" at bounding box center [847, 637] width 42 height 31
click at [835, 636] on button "Next" at bounding box center [847, 637] width 42 height 31
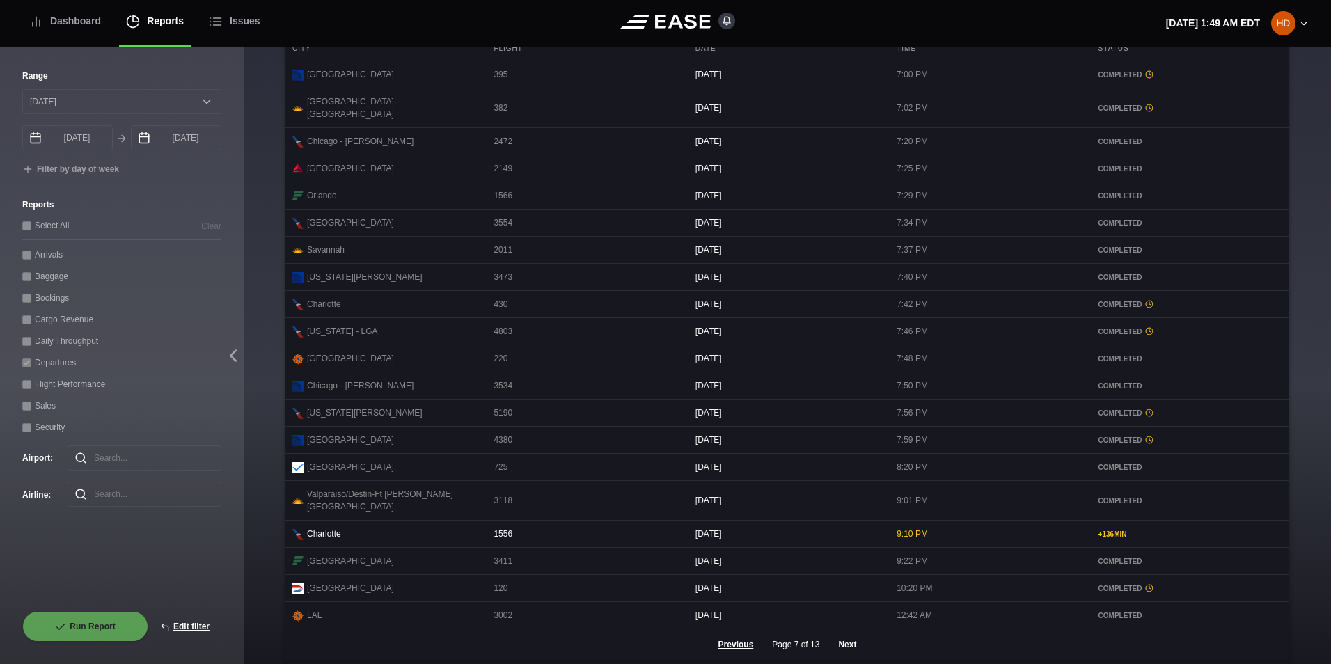
click at [849, 635] on button "Next" at bounding box center [847, 644] width 42 height 31
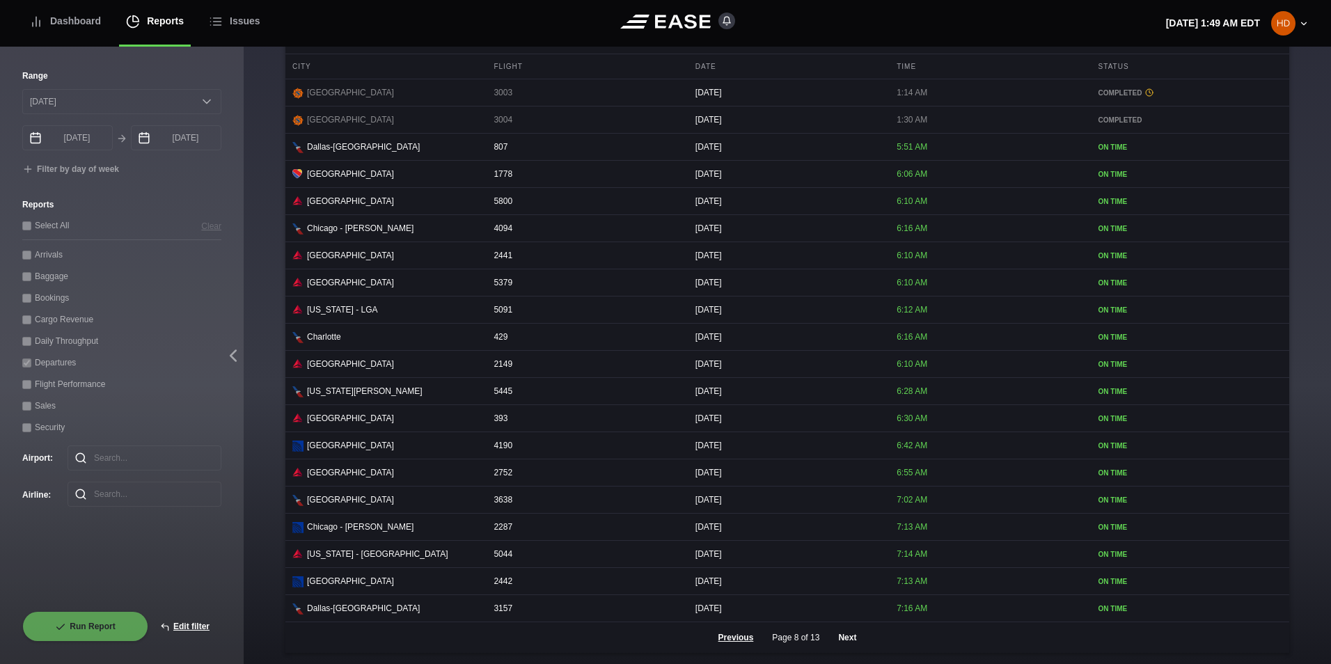
click at [833, 633] on button "Next" at bounding box center [847, 637] width 42 height 31
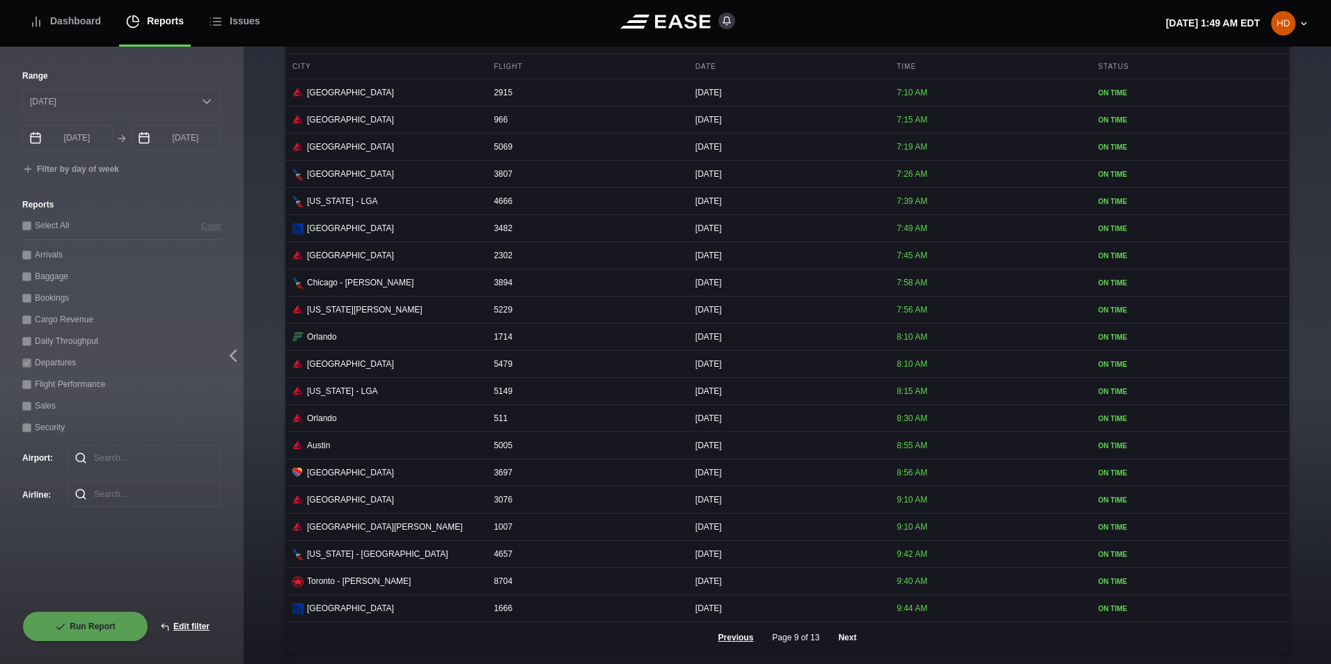
click at [836, 638] on button "Next" at bounding box center [847, 637] width 42 height 31
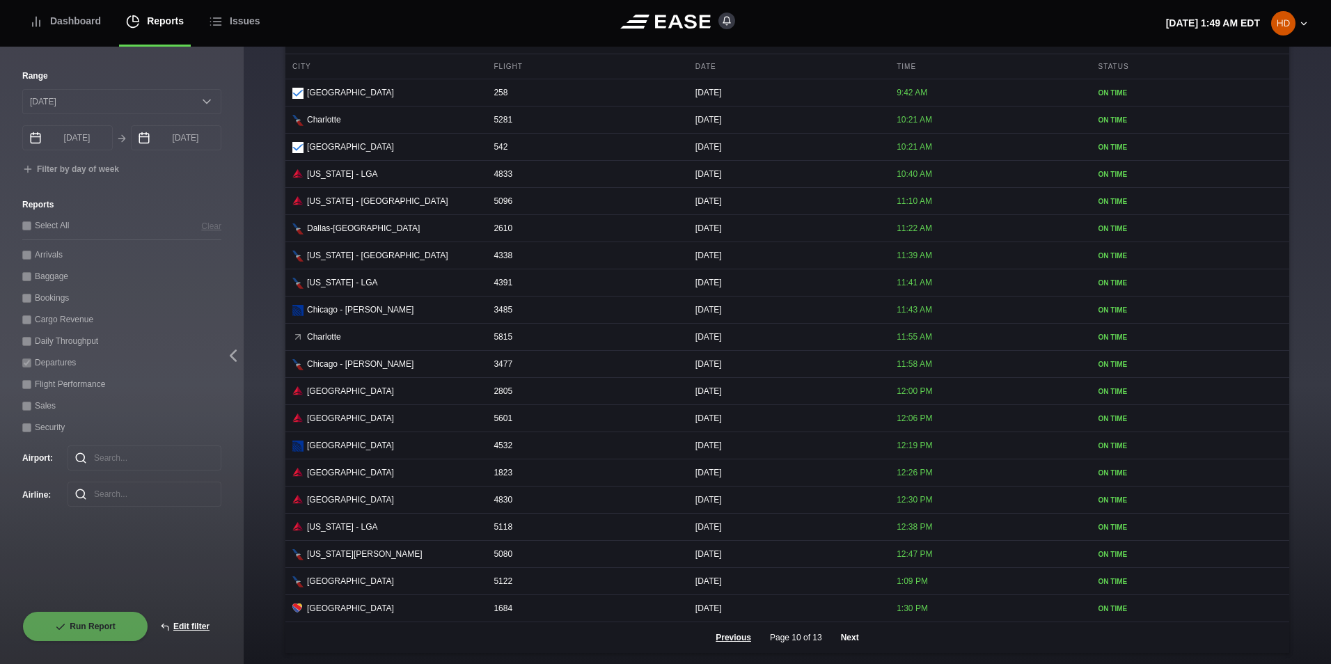
click at [836, 638] on button "Next" at bounding box center [850, 637] width 42 height 31
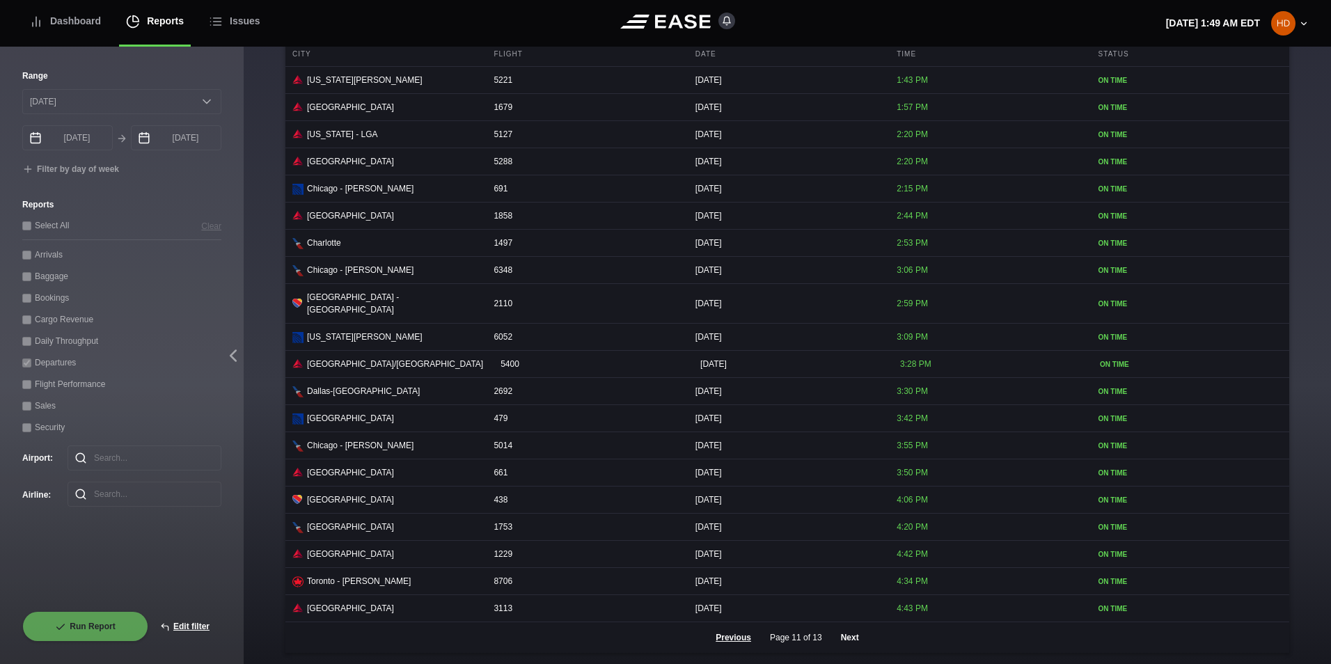
scroll to position [569, 0]
click at [836, 638] on button "Next" at bounding box center [850, 637] width 42 height 31
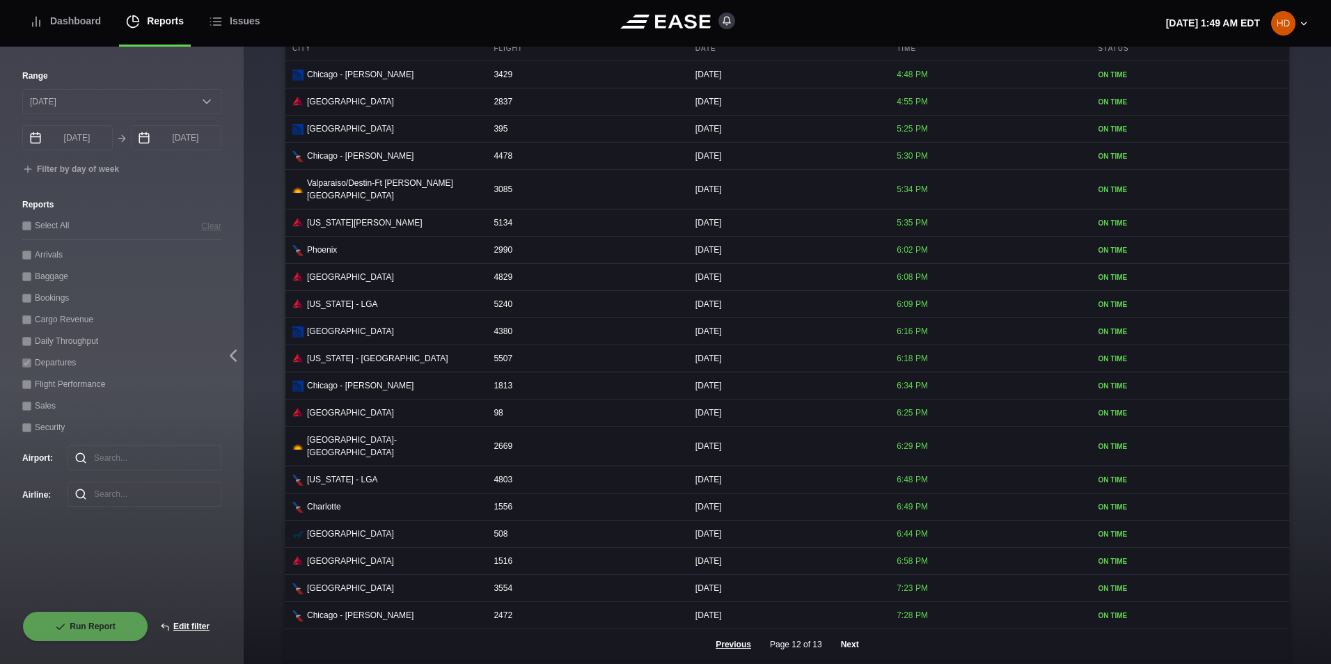
click at [837, 639] on button "Next" at bounding box center [850, 644] width 42 height 31
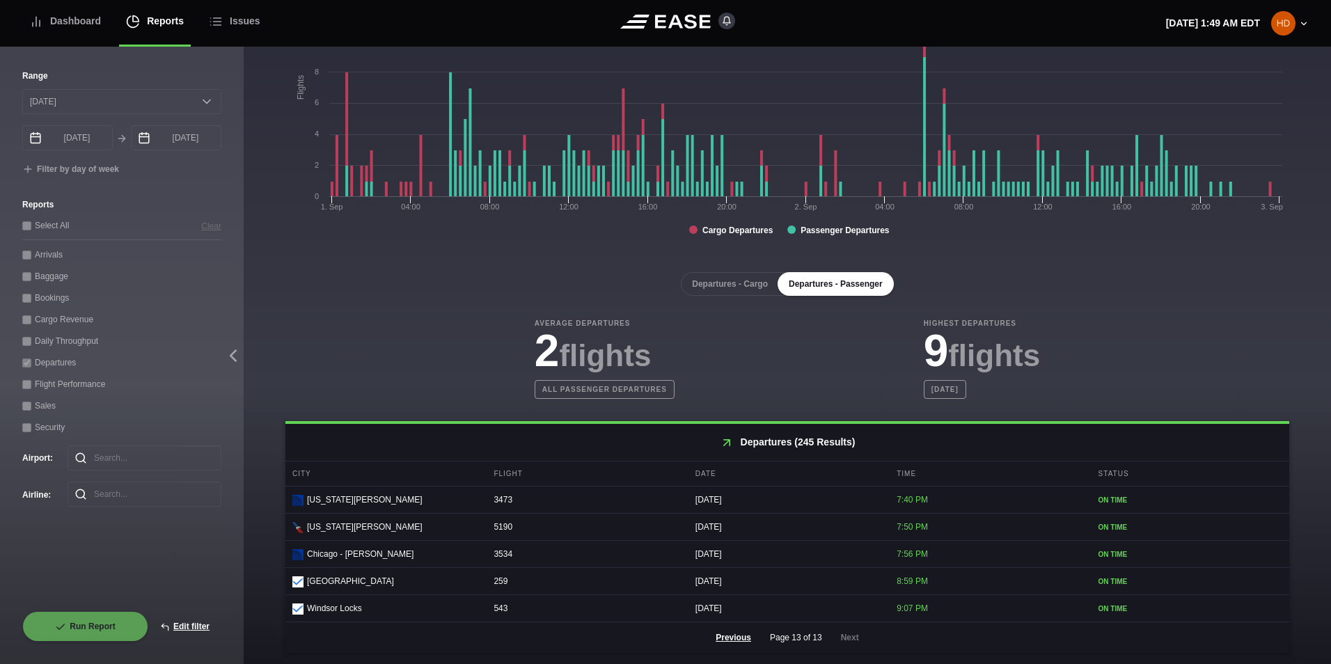
scroll to position [152, 0]
